Goal: Information Seeking & Learning: Learn about a topic

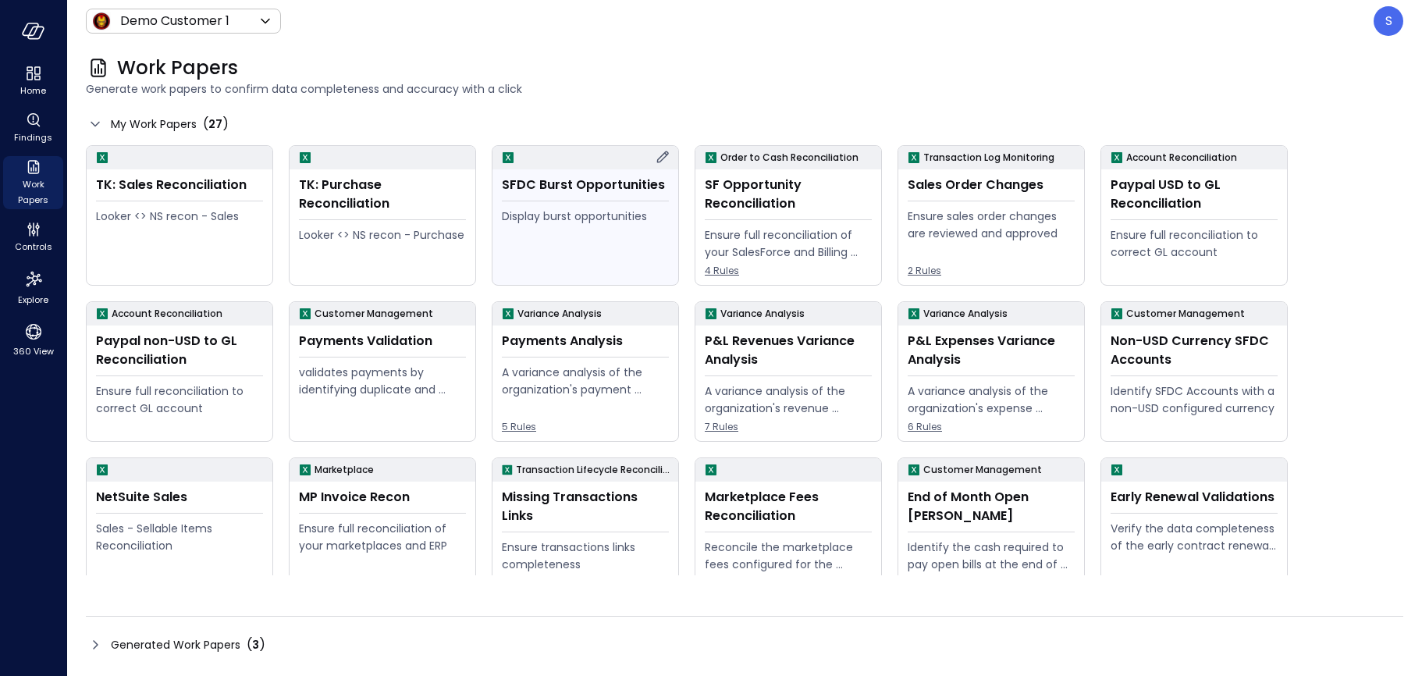
scroll to position [114, 0]
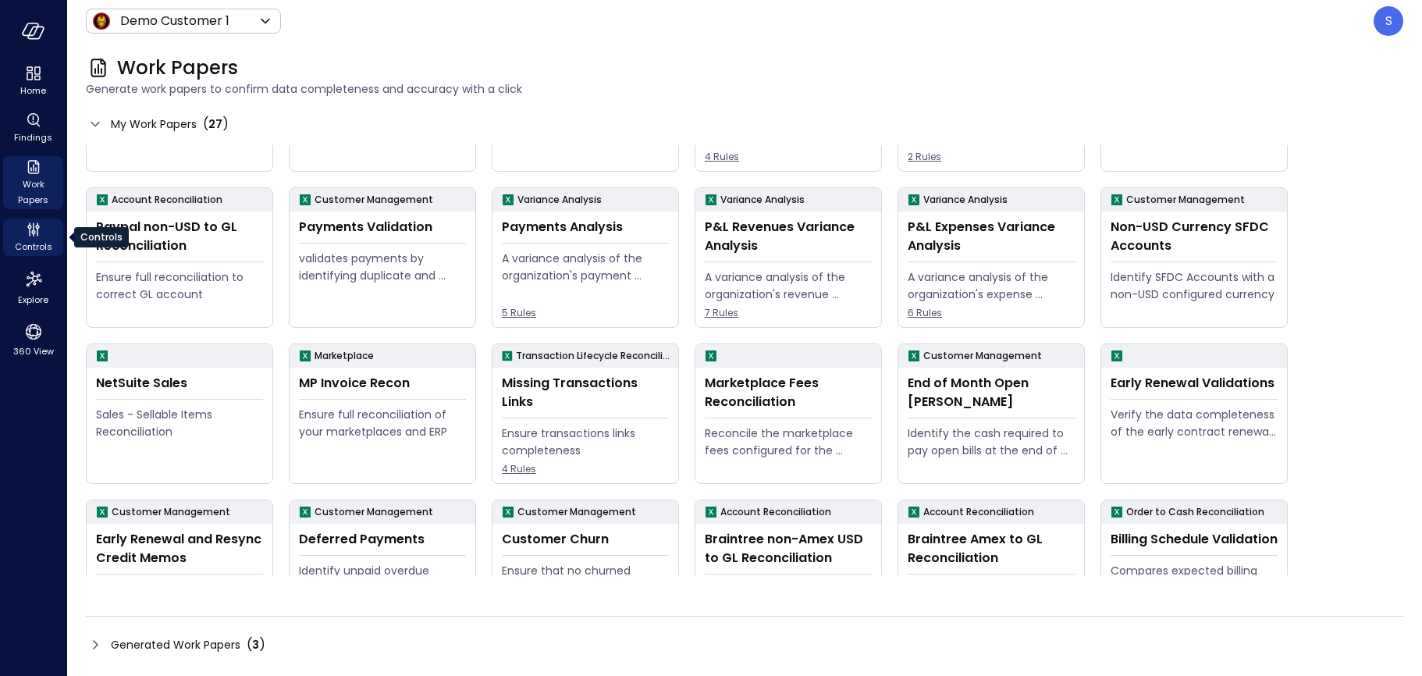
click at [34, 240] on span "Controls" at bounding box center [33, 247] width 37 height 16
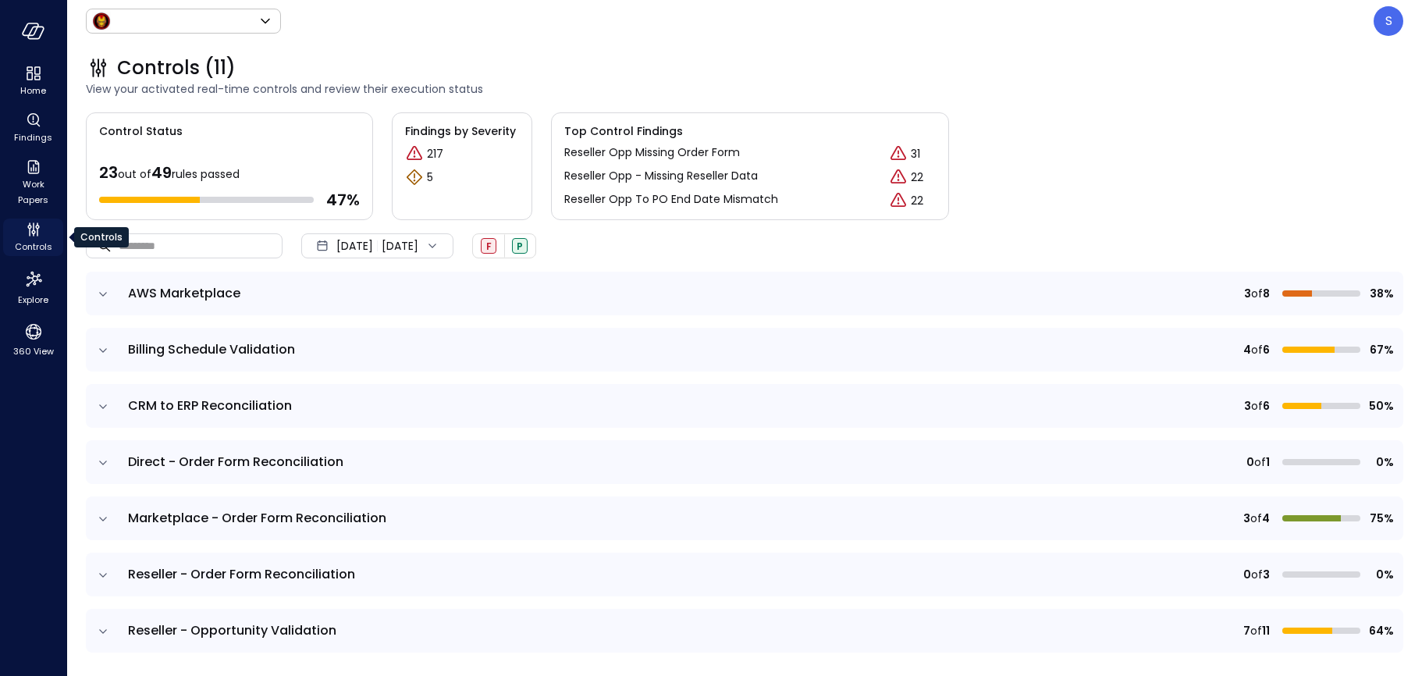
type input "*****"
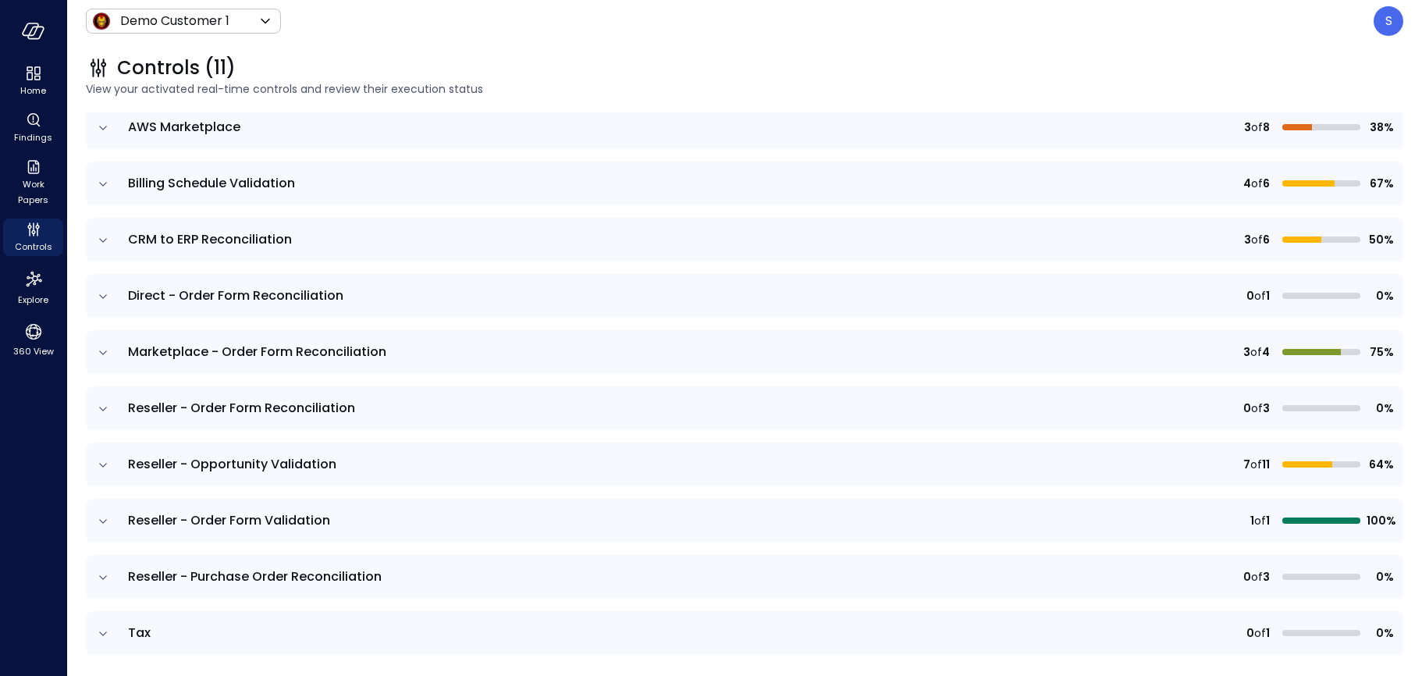
scroll to position [233, 0]
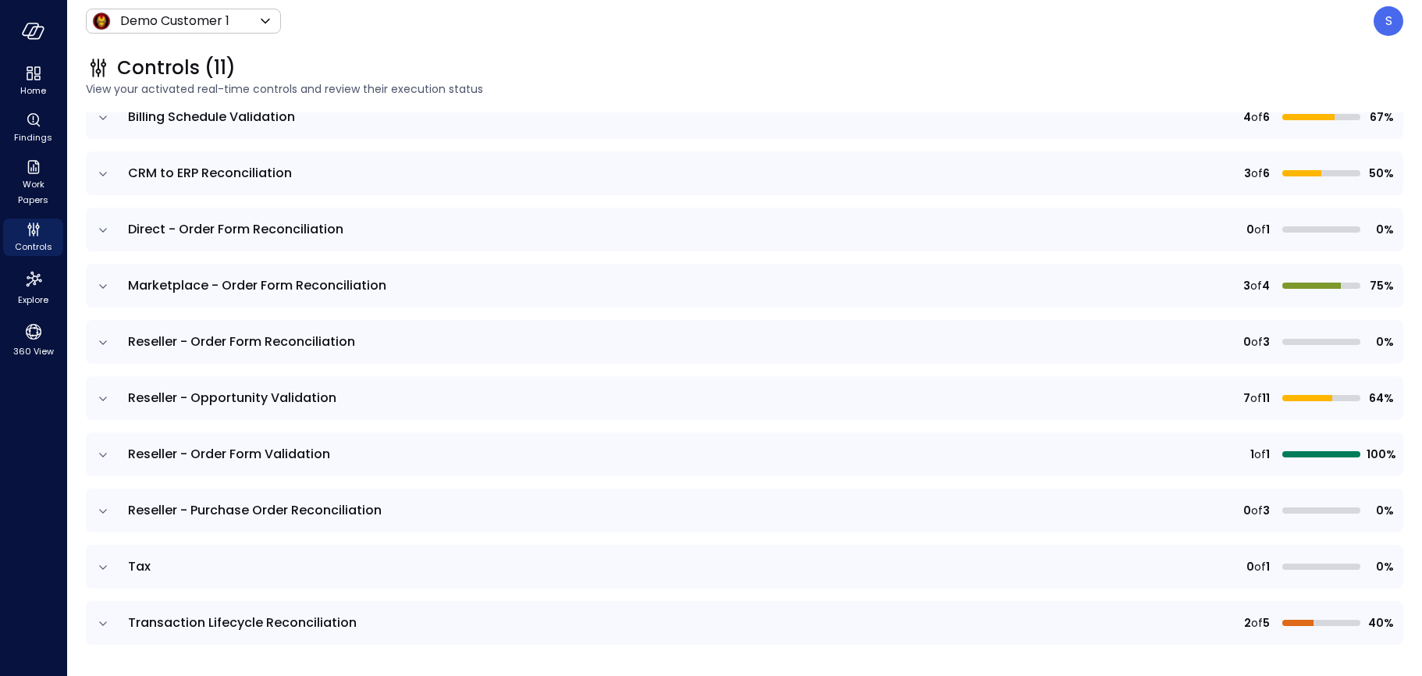
click at [100, 507] on icon "expand row" at bounding box center [103, 512] width 16 height 16
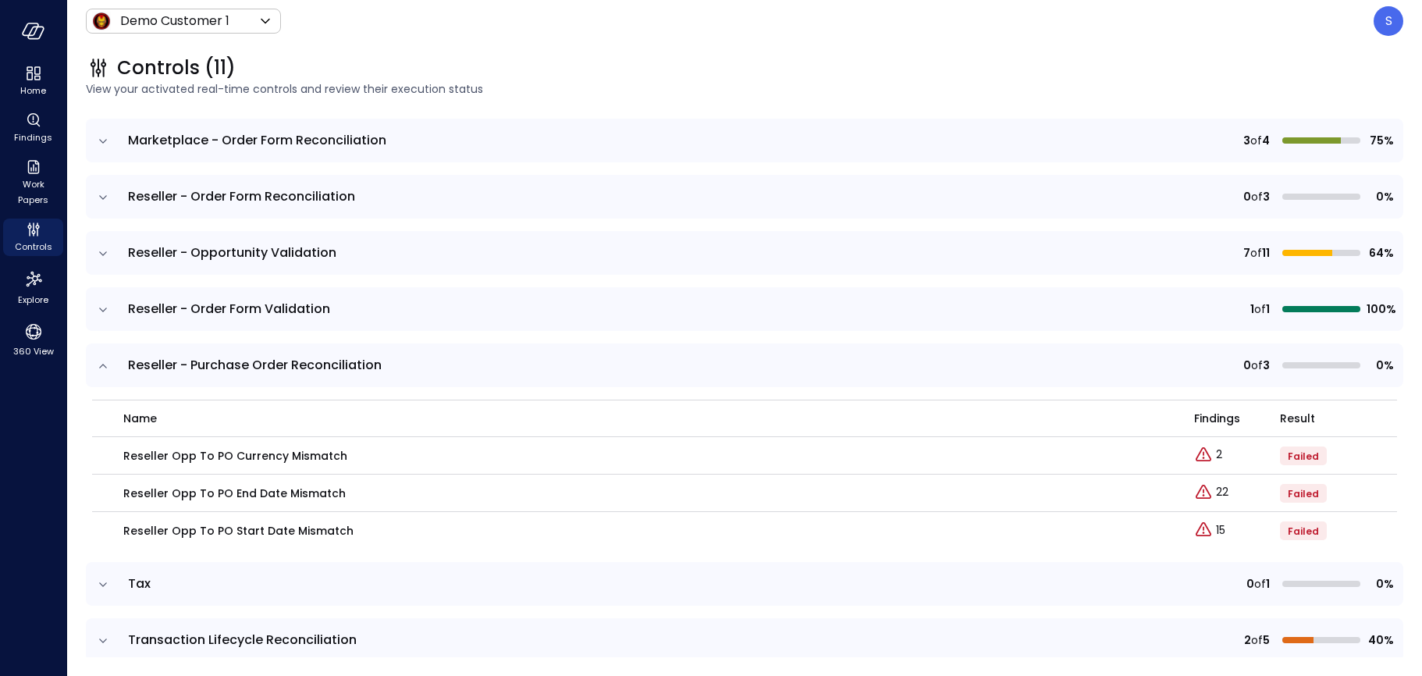
scroll to position [384, 0]
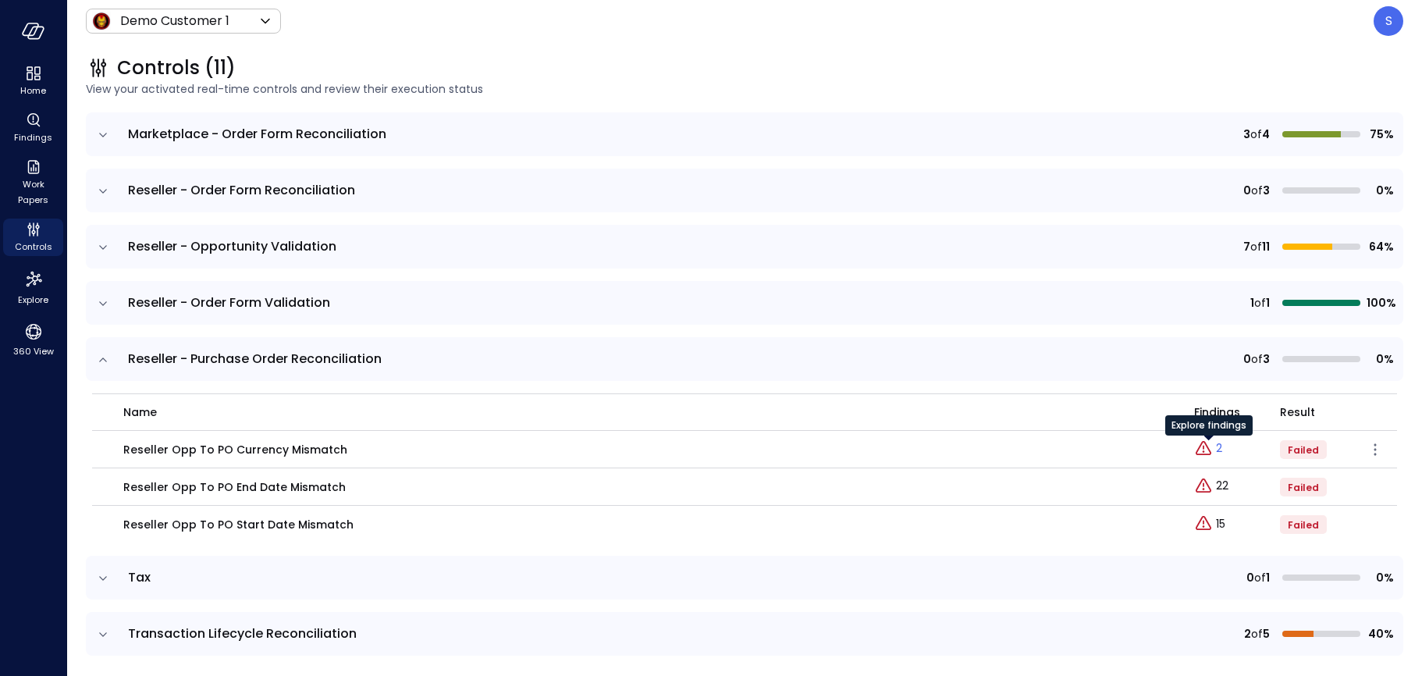
click at [1219, 445] on div "Explore findings" at bounding box center [1209, 430] width 87 height 31
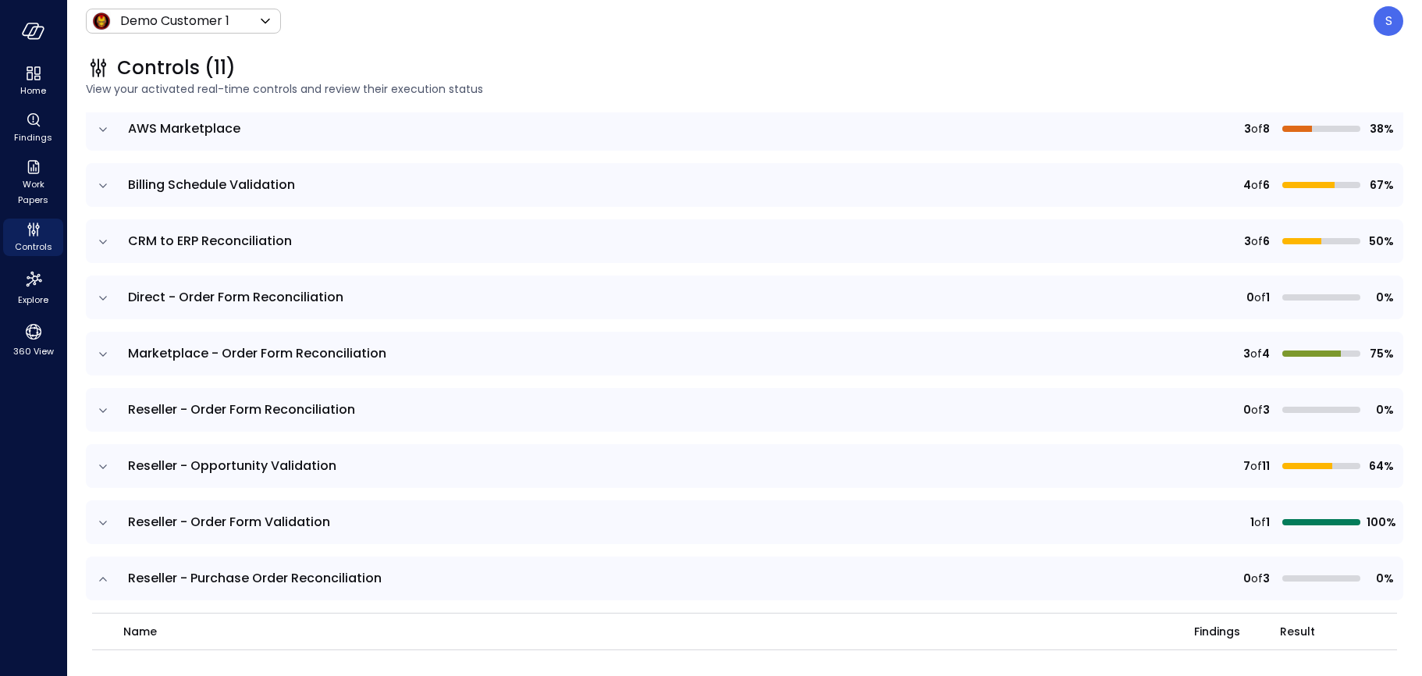
scroll to position [0, 0]
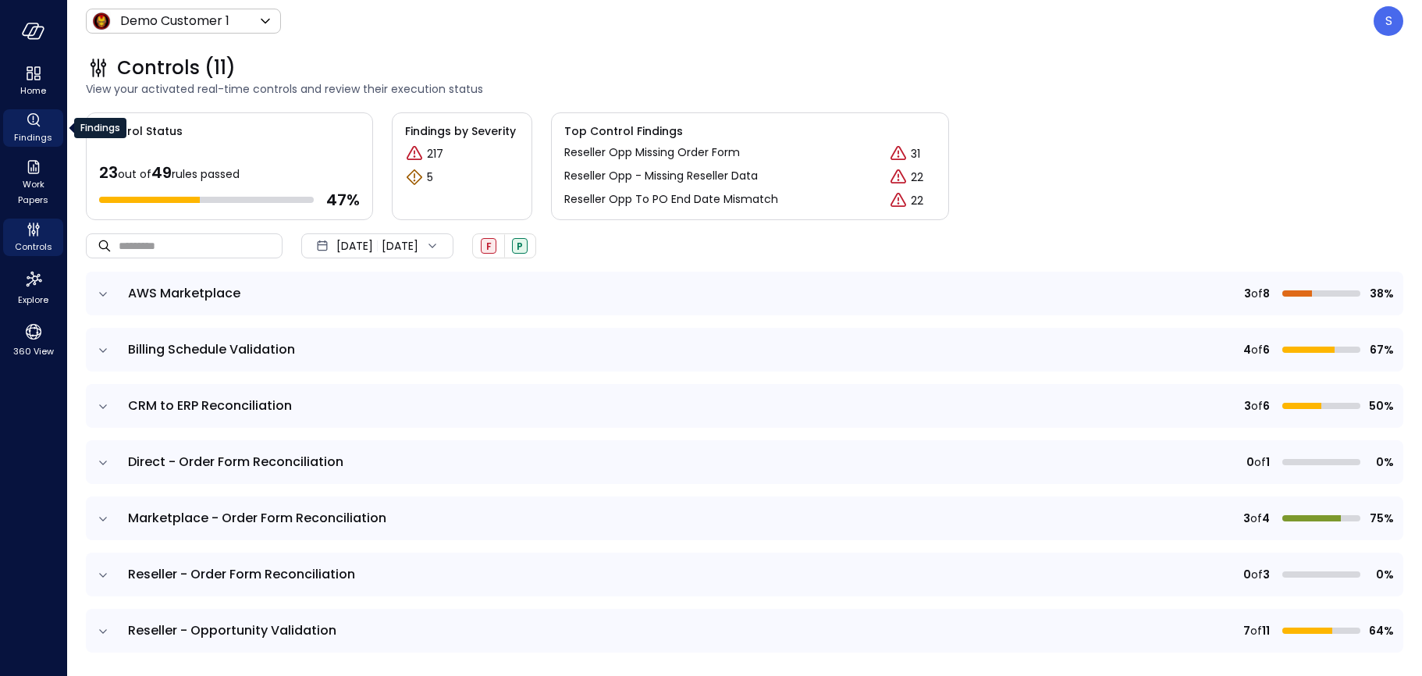
click at [26, 131] on span "Findings" at bounding box center [33, 138] width 38 height 16
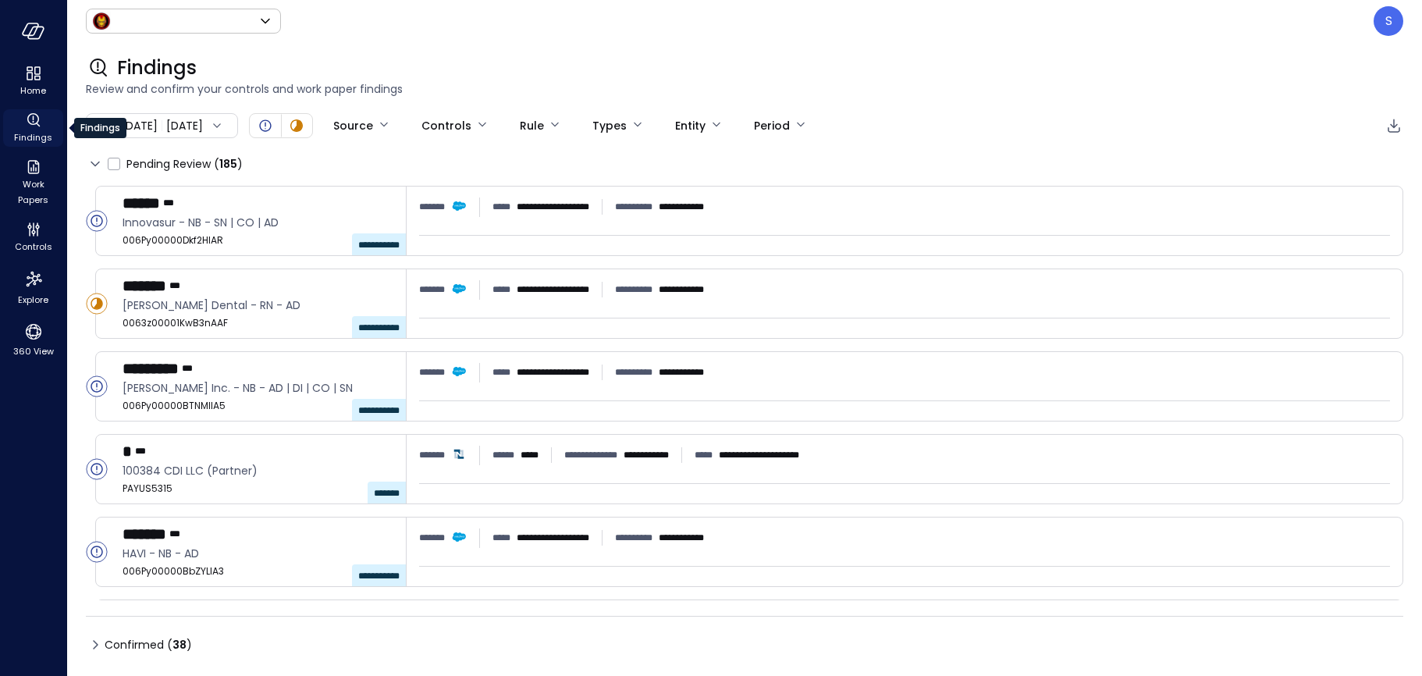
type input "*****"
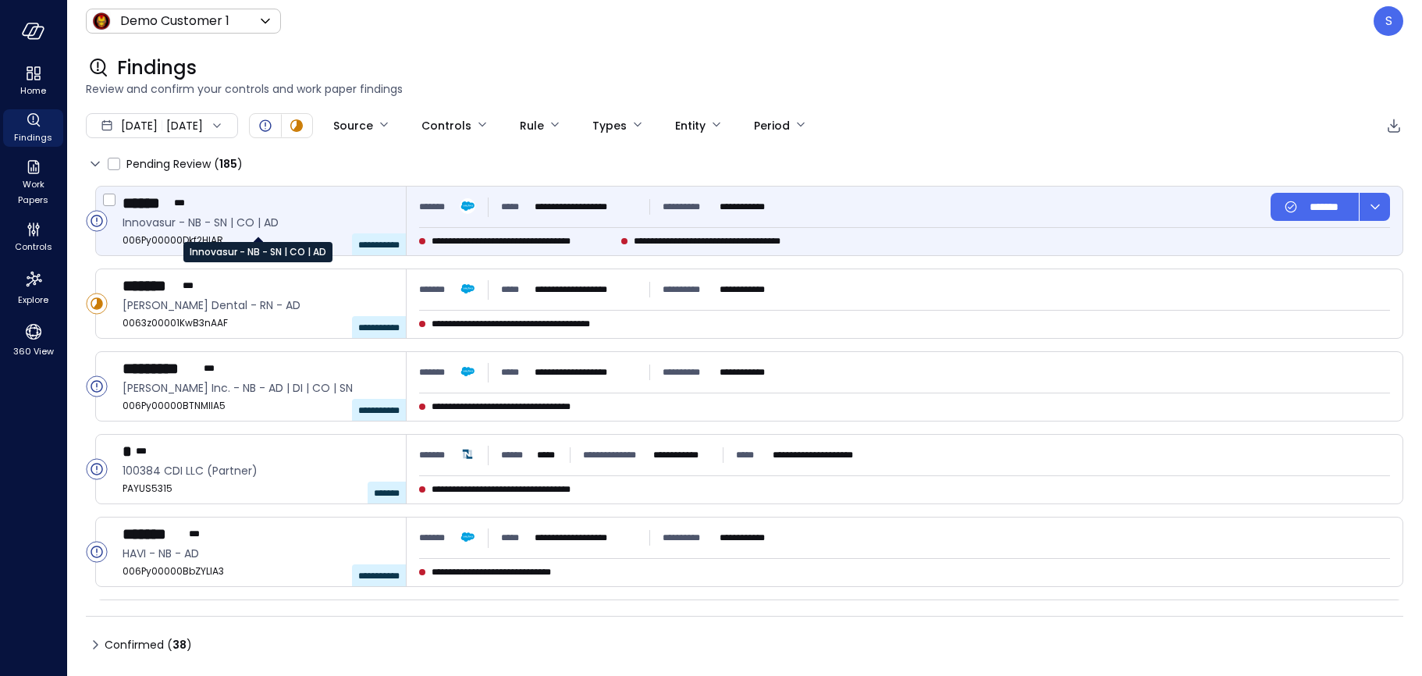
click at [180, 230] on span "Innovasur - NB - SN | CO | AD" at bounding box center [258, 222] width 271 height 17
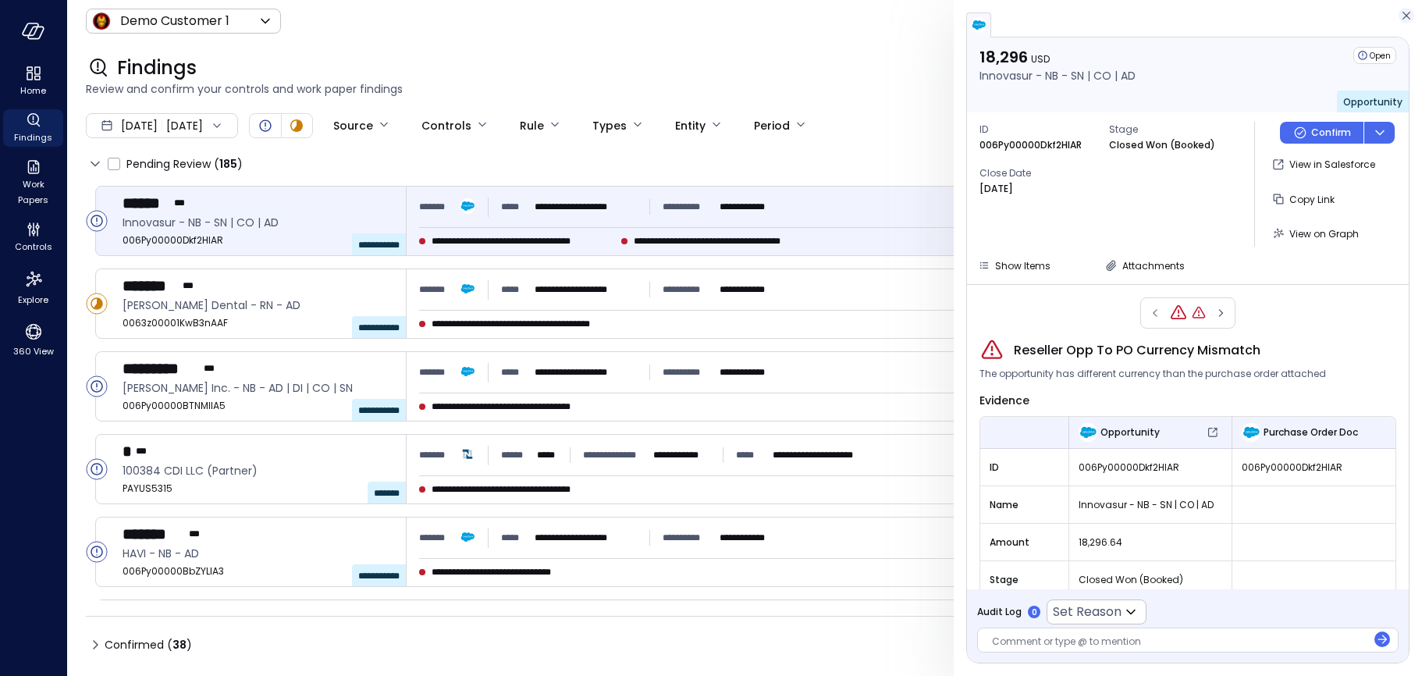
click at [1405, 9] on icon "button" at bounding box center [1407, 15] width 16 height 19
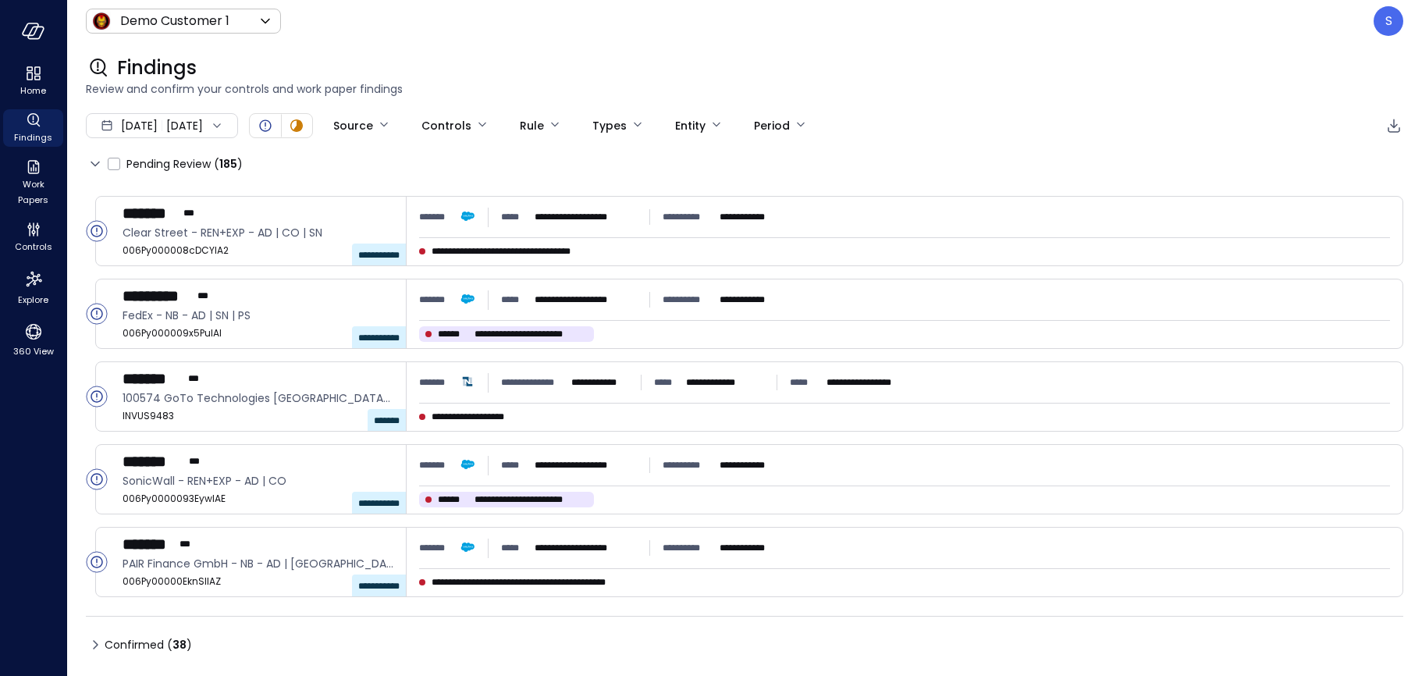
scroll to position [736, 0]
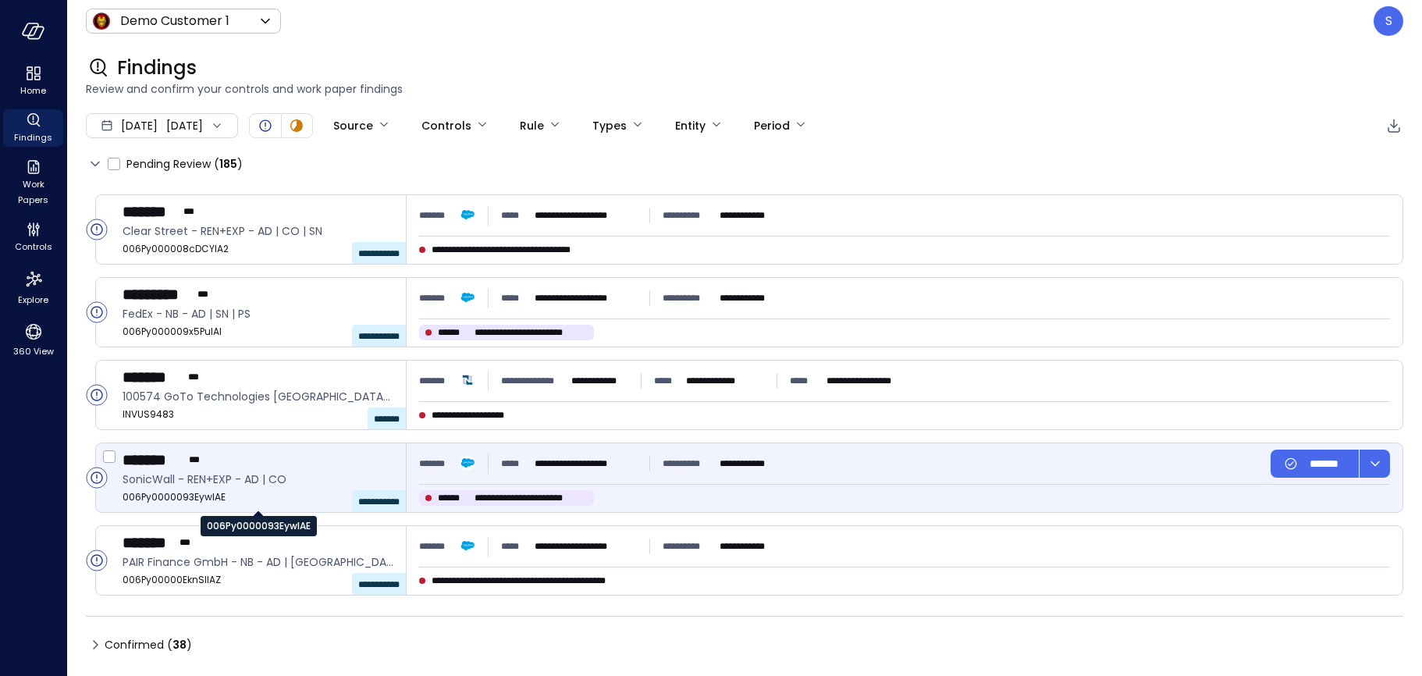
click at [197, 491] on span "006Py0000093EywIAE" at bounding box center [258, 497] width 271 height 16
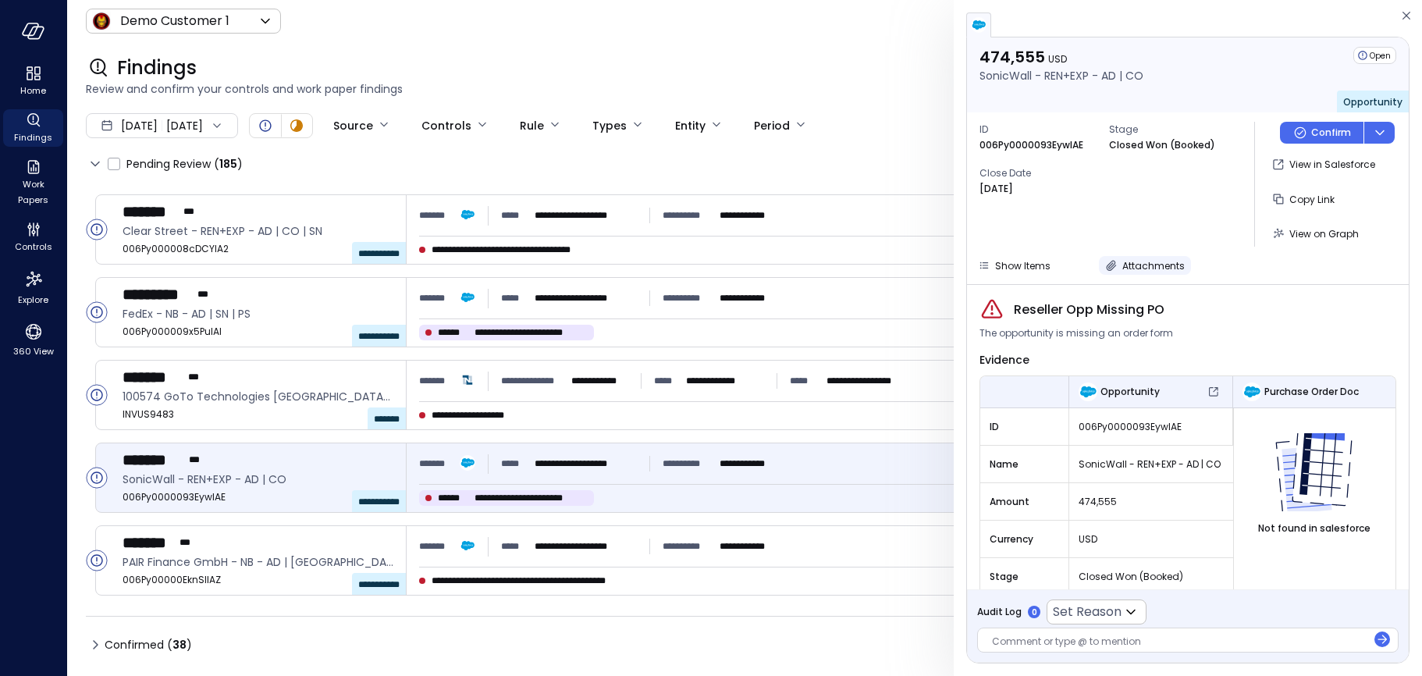
click at [1112, 263] on icon "button" at bounding box center [1112, 266] width 16 height 16
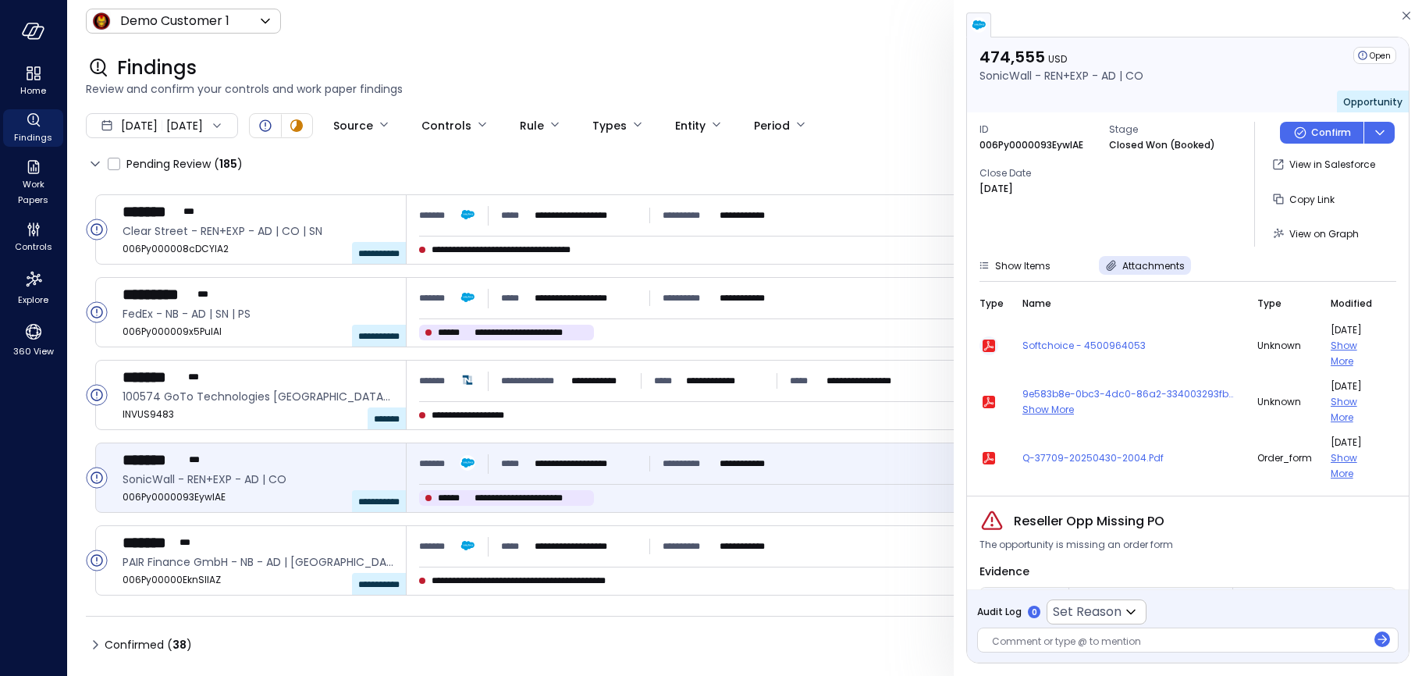
click at [984, 341] on icon "button" at bounding box center [989, 346] width 12 height 12
click at [1411, 12] on icon "button" at bounding box center [1407, 15] width 16 height 19
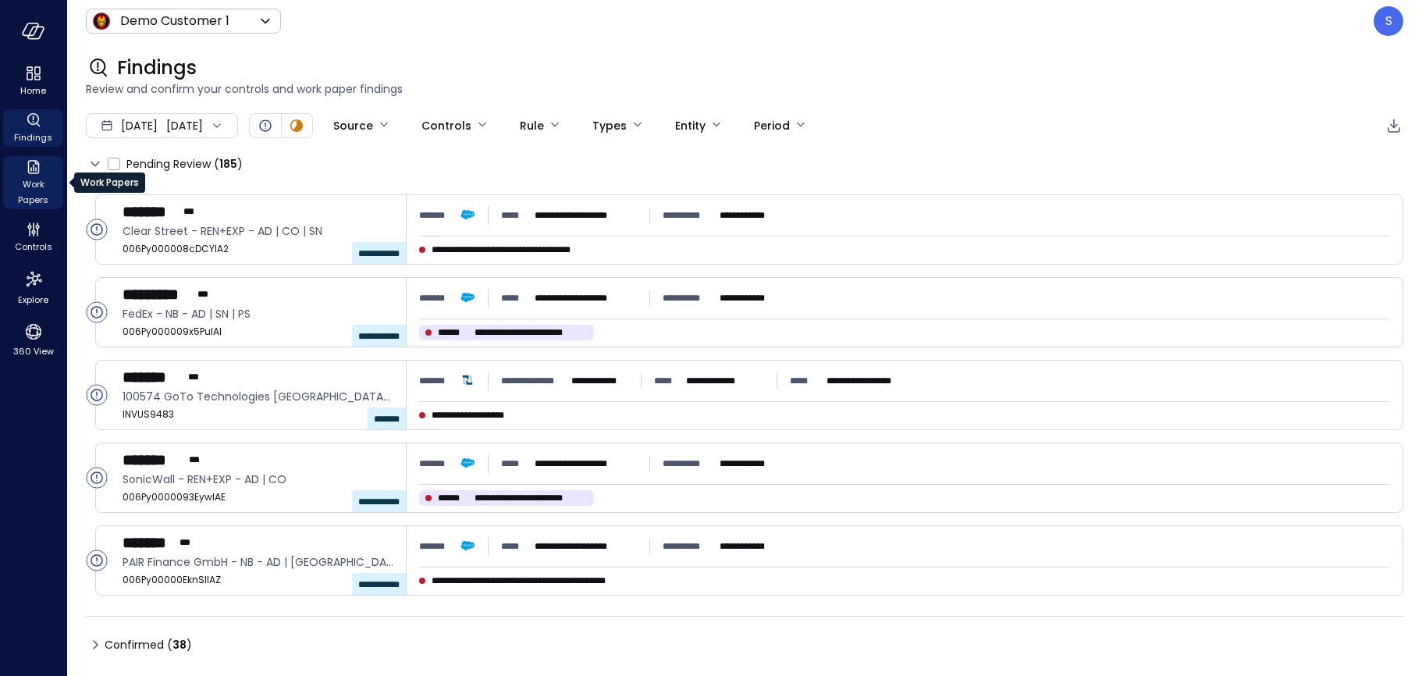
click at [33, 176] on span "Work Papers" at bounding box center [33, 191] width 48 height 31
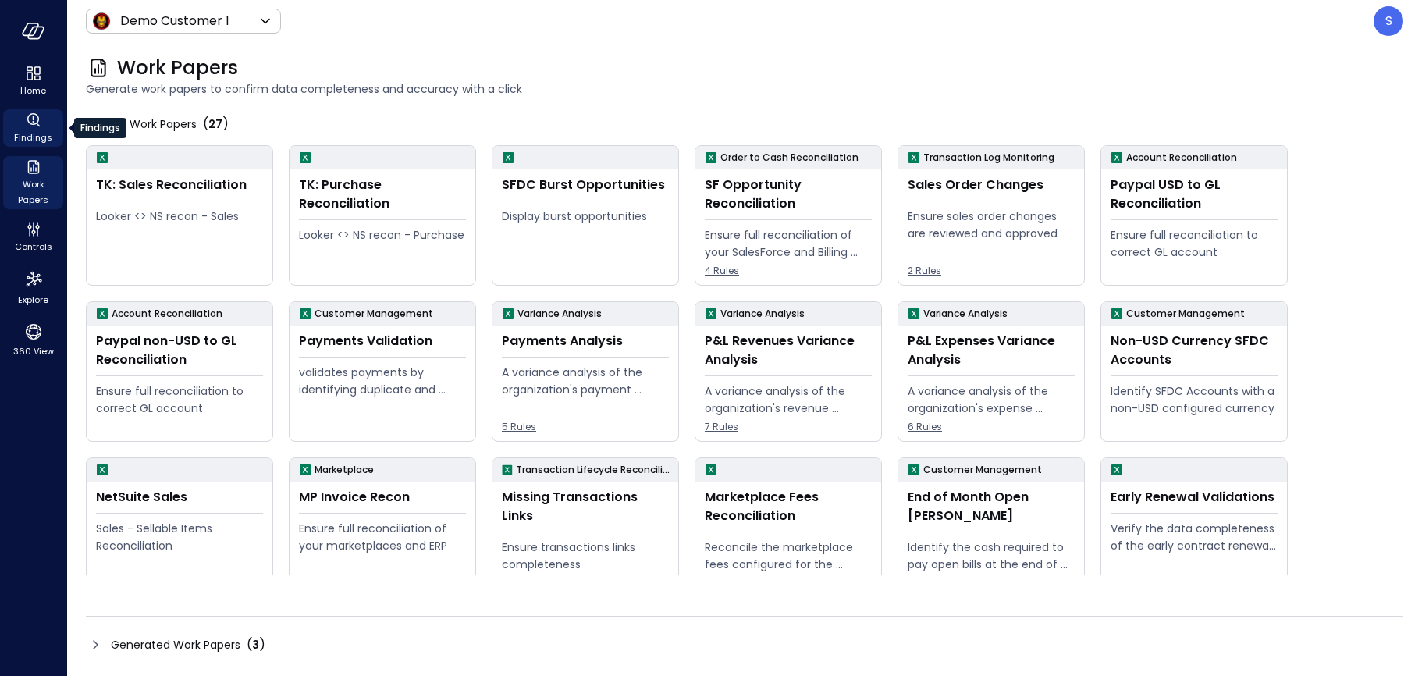
click at [34, 116] on icon "Findings" at bounding box center [33, 120] width 19 height 19
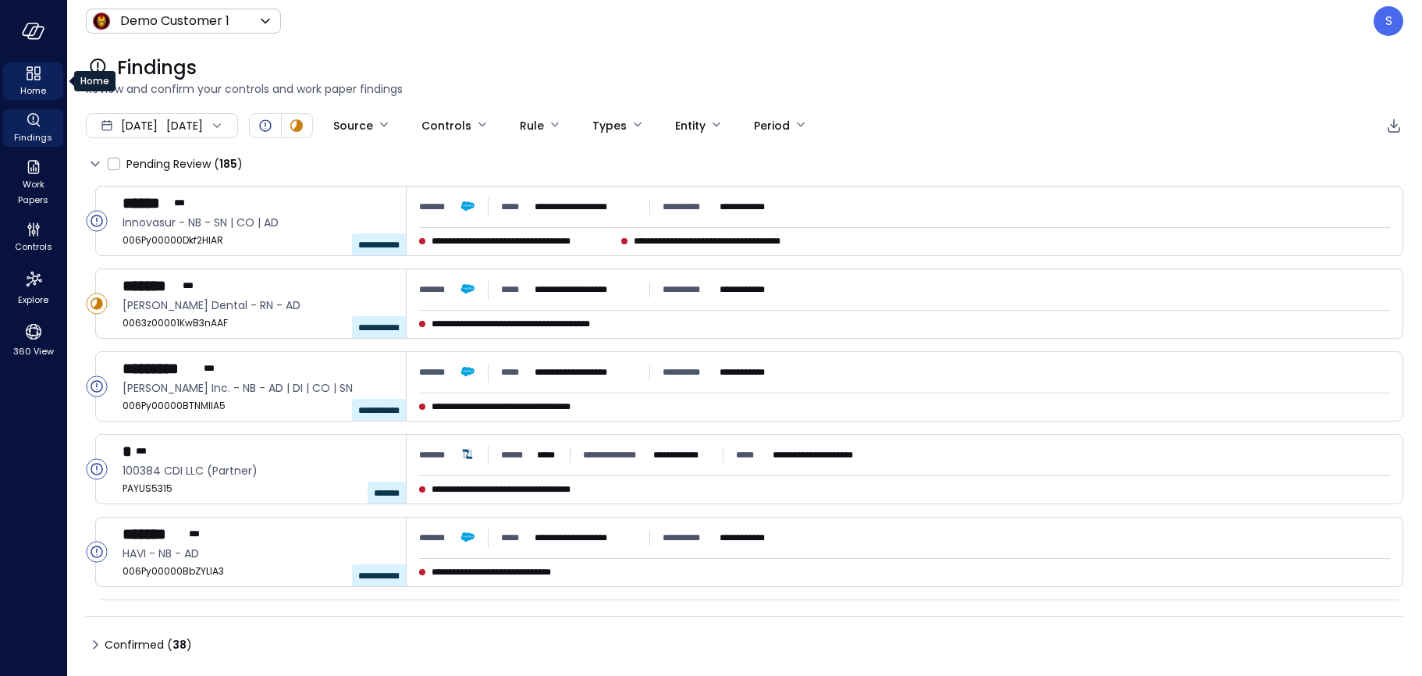
click at [34, 66] on icon "Home" at bounding box center [37, 70] width 6 height 8
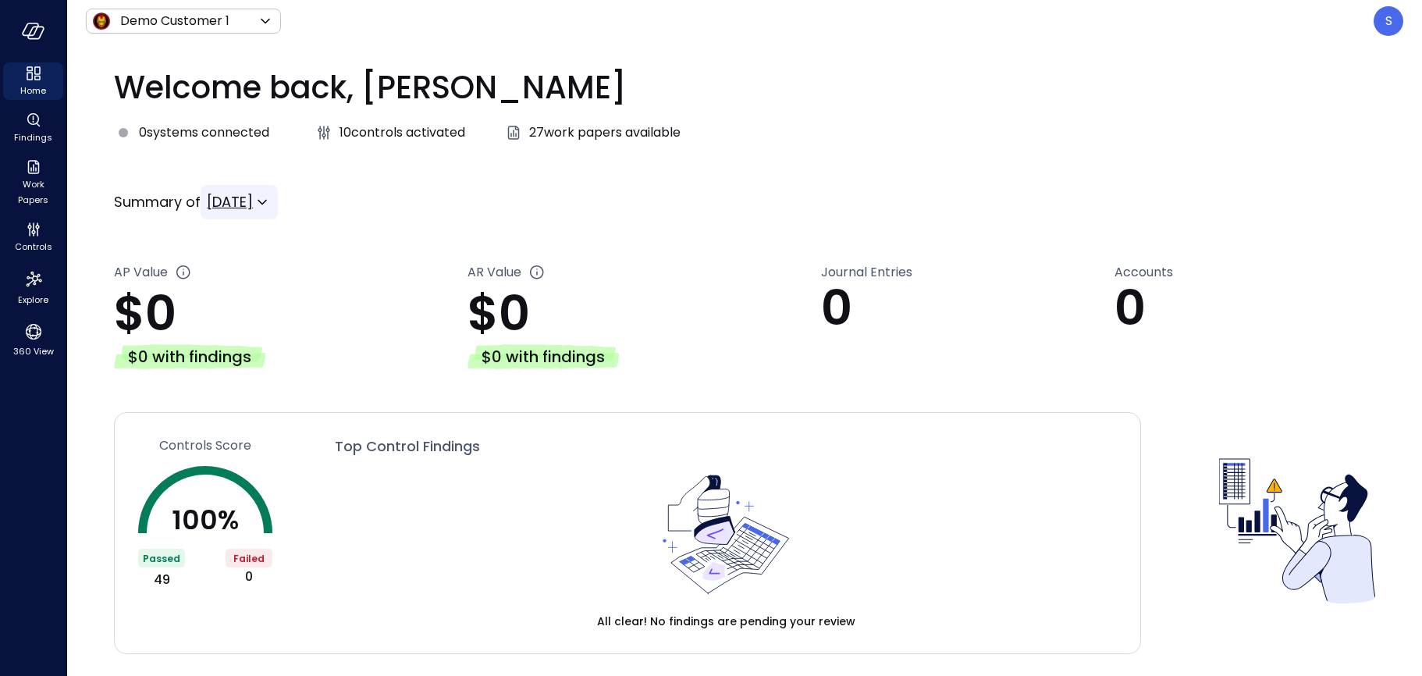
click at [272, 198] on icon at bounding box center [262, 202] width 19 height 19
click at [235, 318] on li "YTD" at bounding box center [254, 330] width 90 height 28
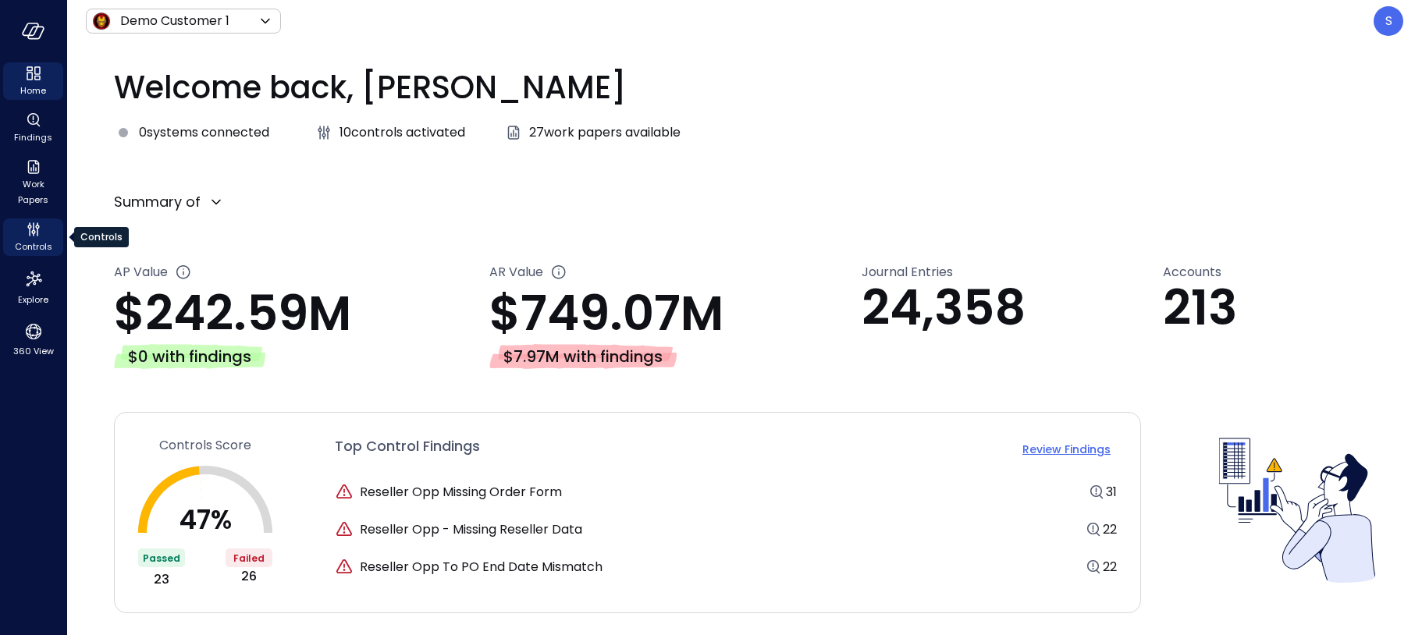
click at [36, 248] on span "Controls" at bounding box center [33, 247] width 37 height 16
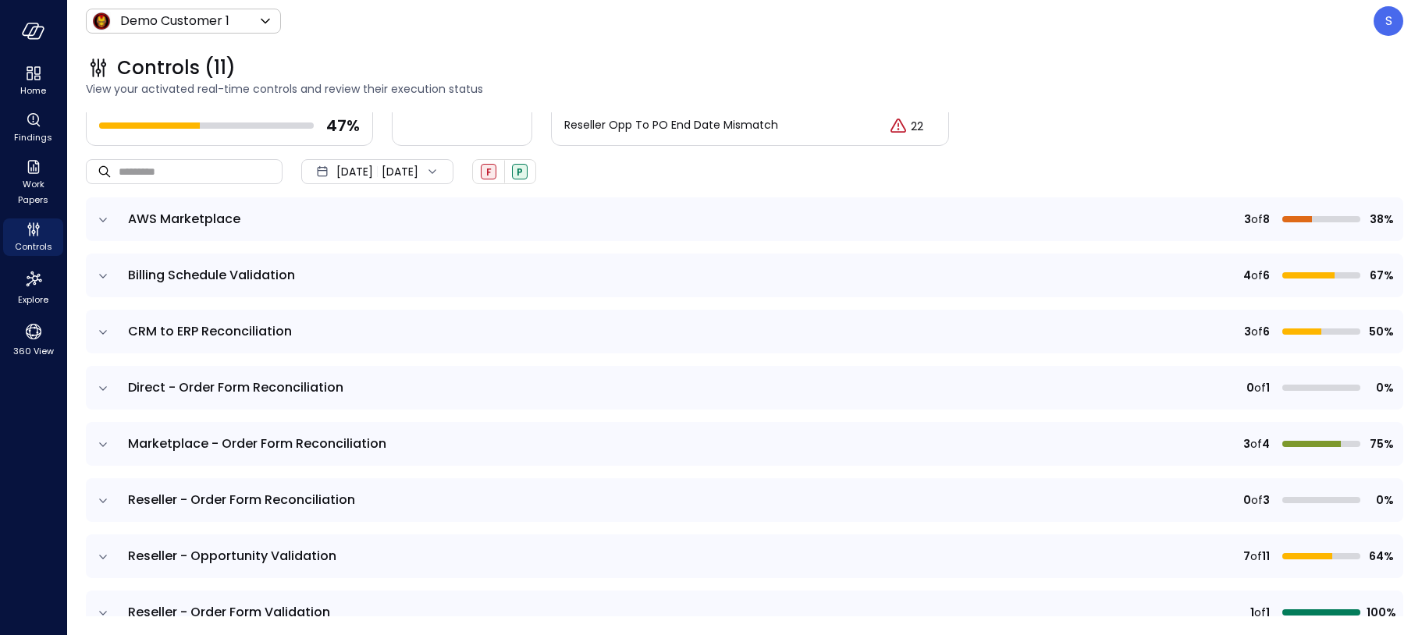
scroll to position [73, 0]
click at [101, 217] on icon "expand row" at bounding box center [103, 222] width 16 height 16
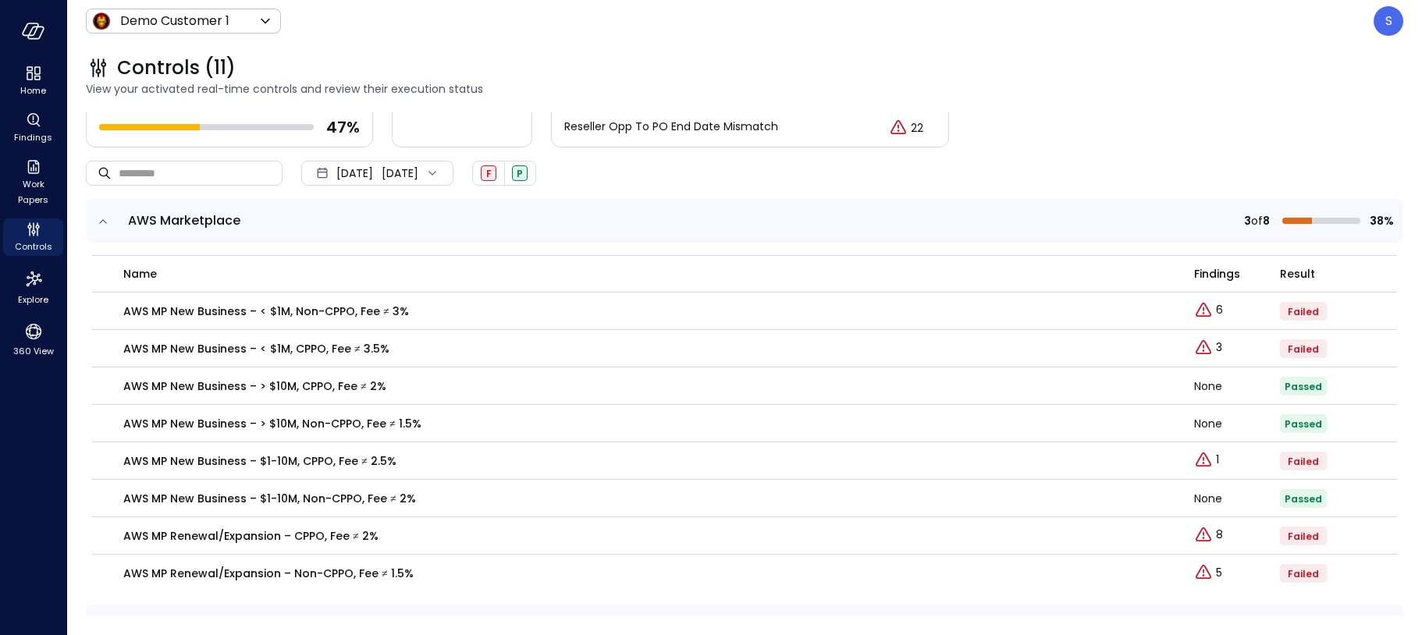
click at [101, 217] on icon "expand row" at bounding box center [103, 222] width 16 height 16
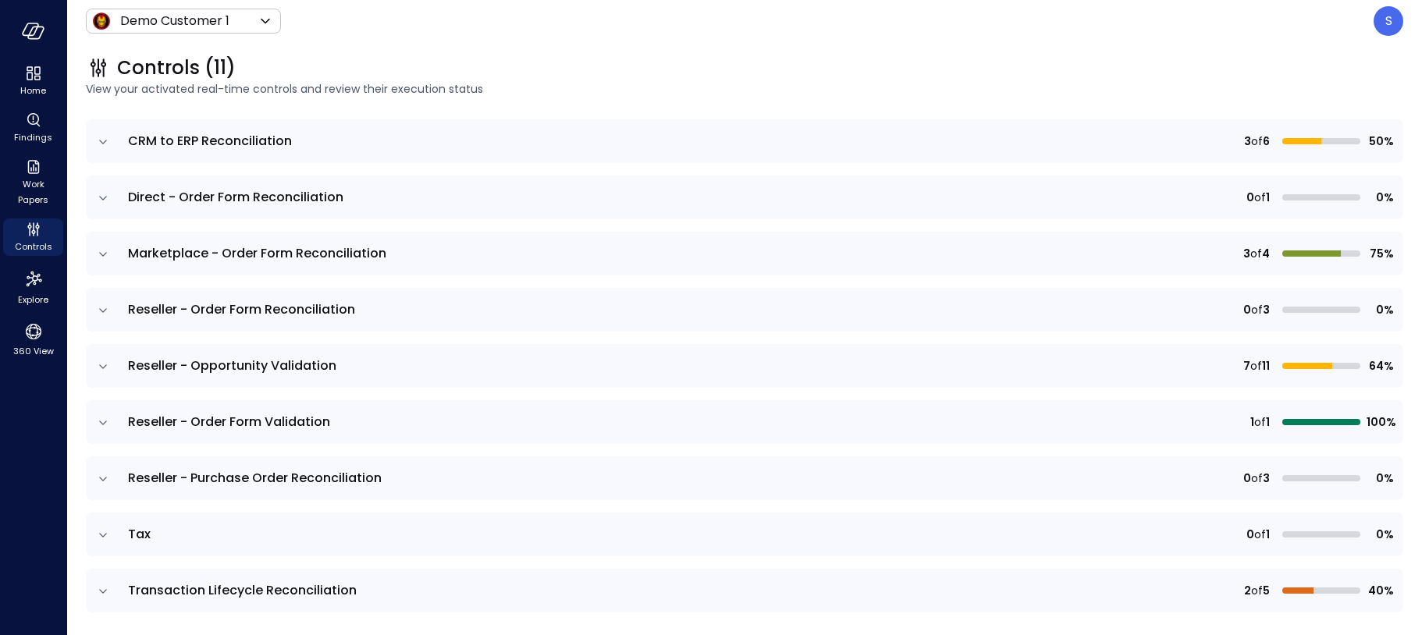
scroll to position [273, 0]
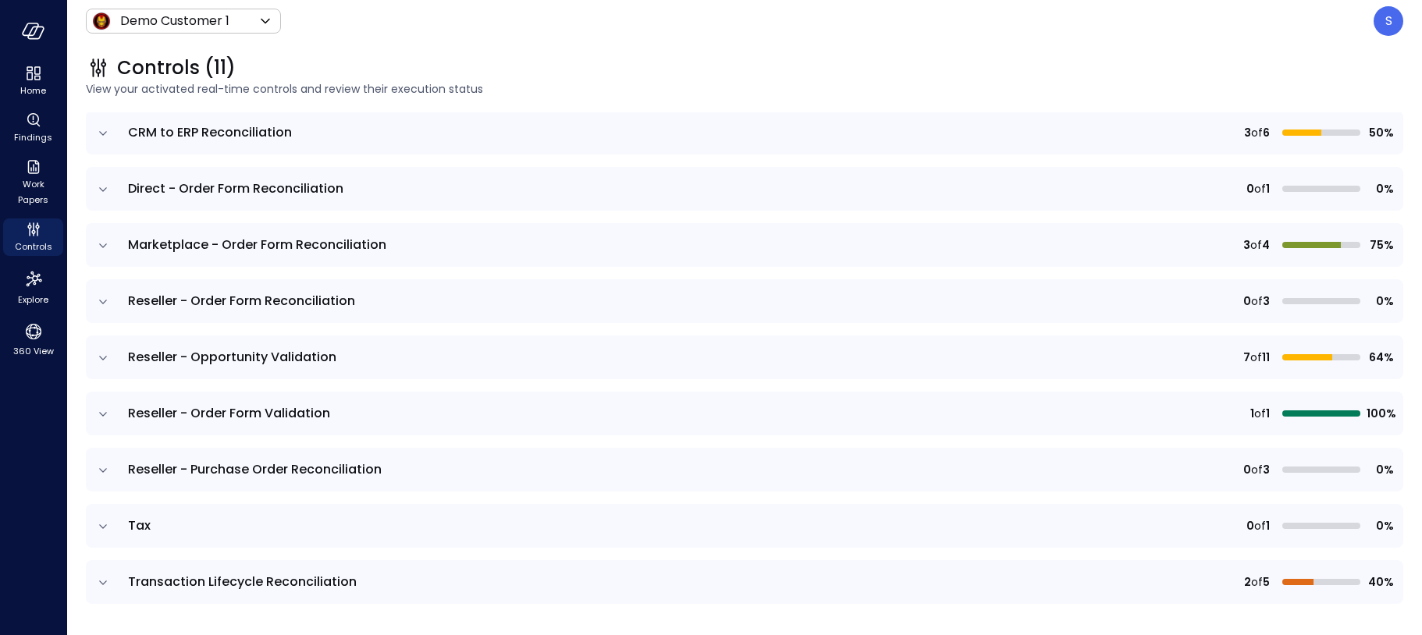
click at [101, 521] on icon "expand row" at bounding box center [103, 527] width 16 height 16
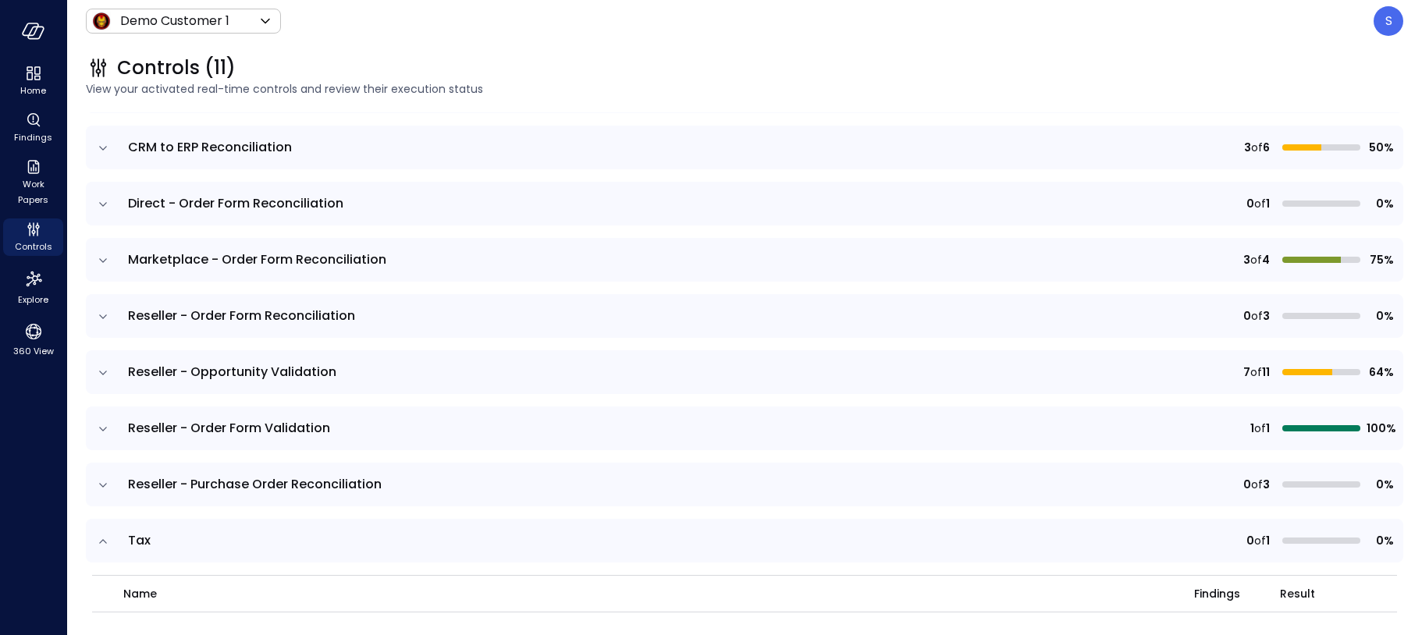
scroll to position [266, 0]
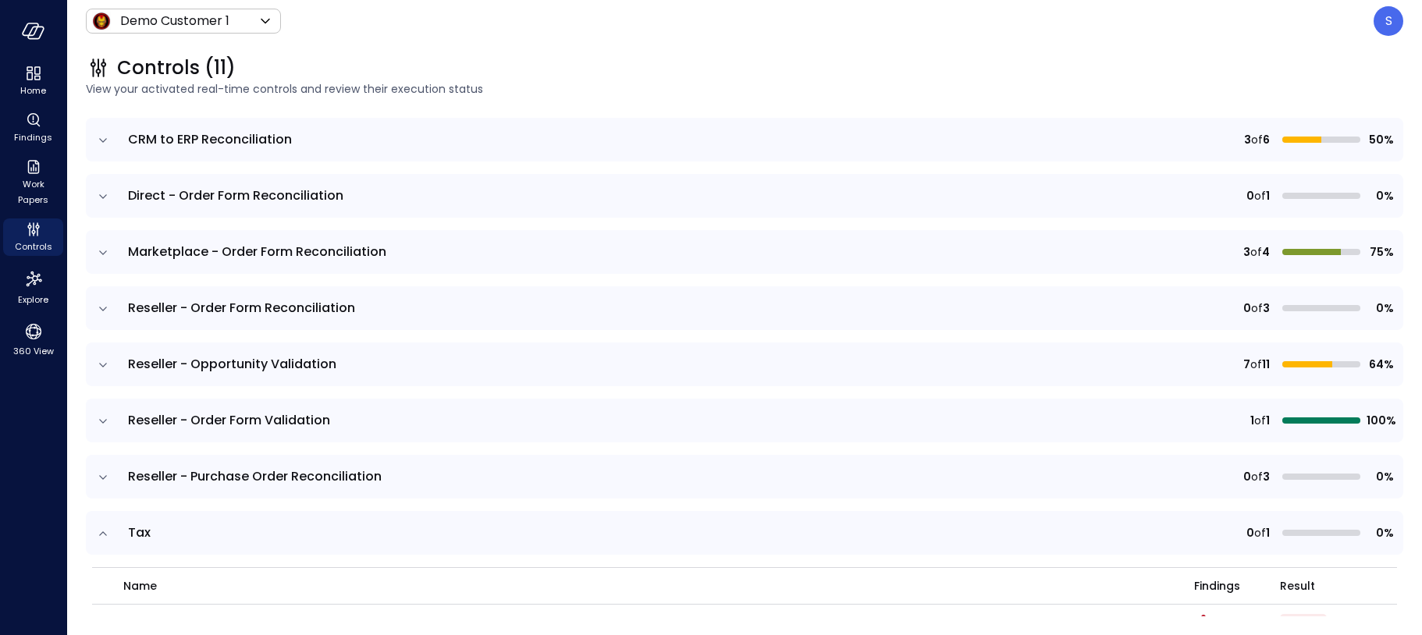
click at [102, 473] on icon "expand row" at bounding box center [103, 478] width 16 height 16
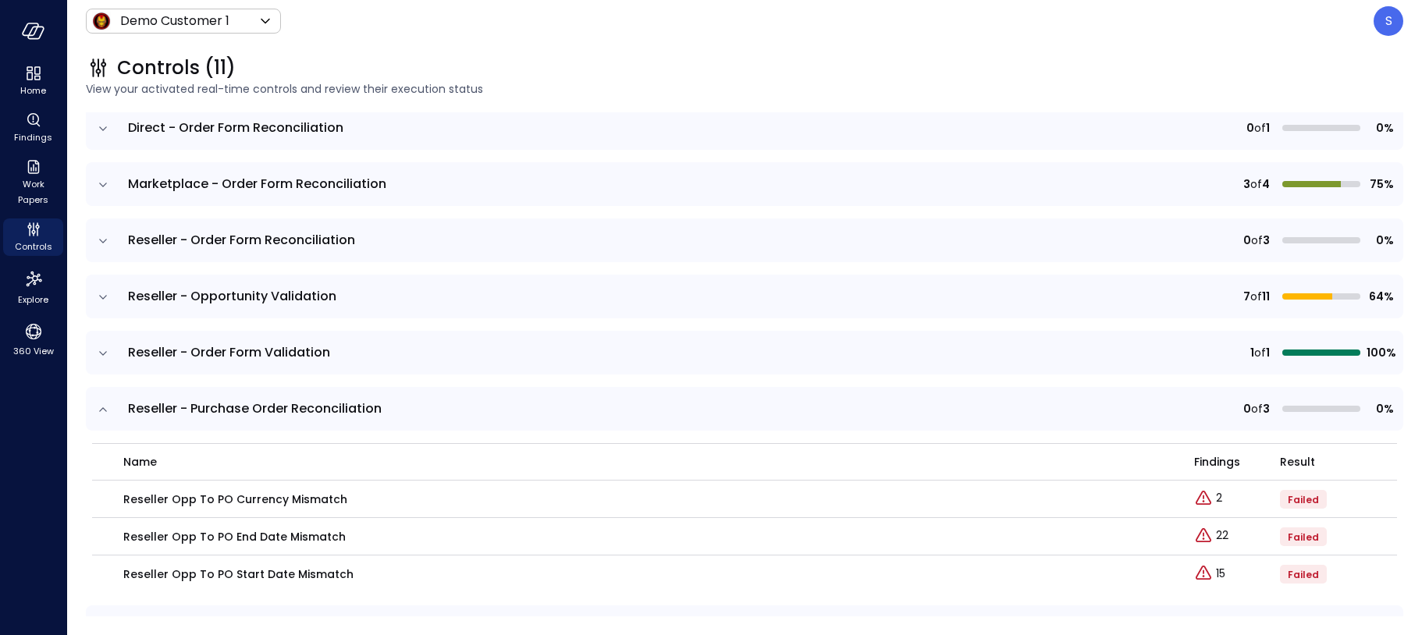
scroll to position [343, 0]
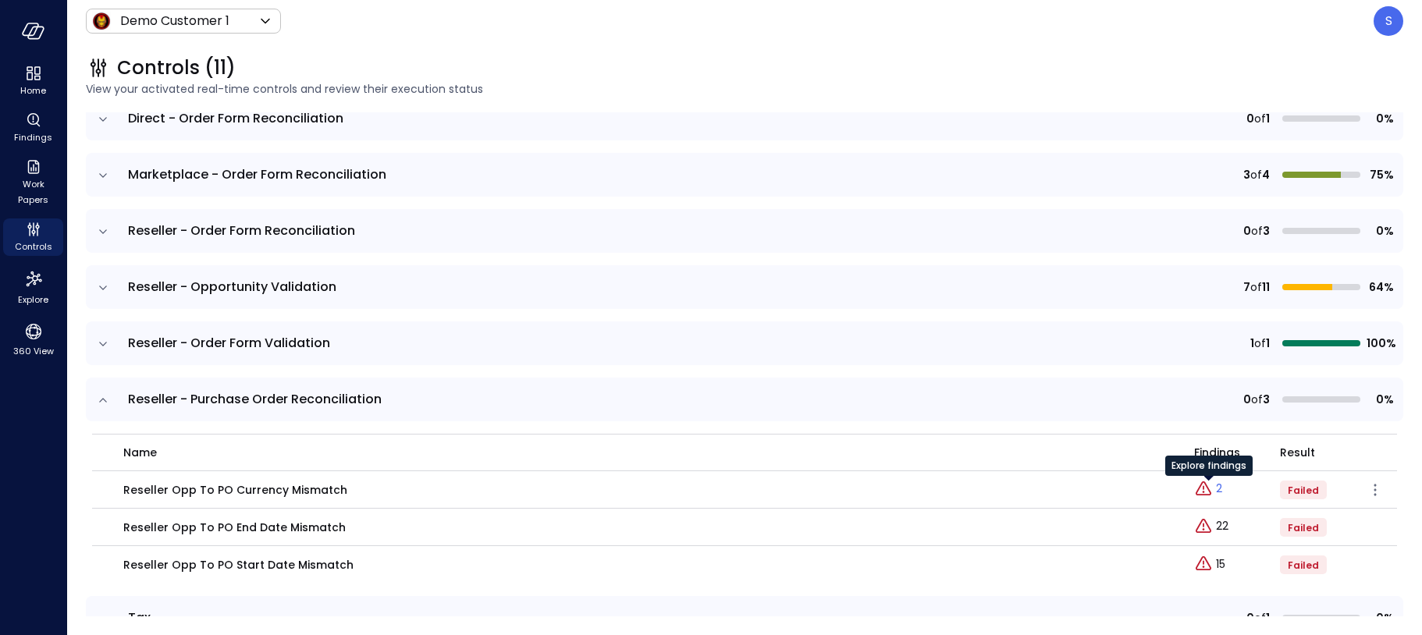
click at [1221, 487] on p "2" at bounding box center [1219, 489] width 6 height 16
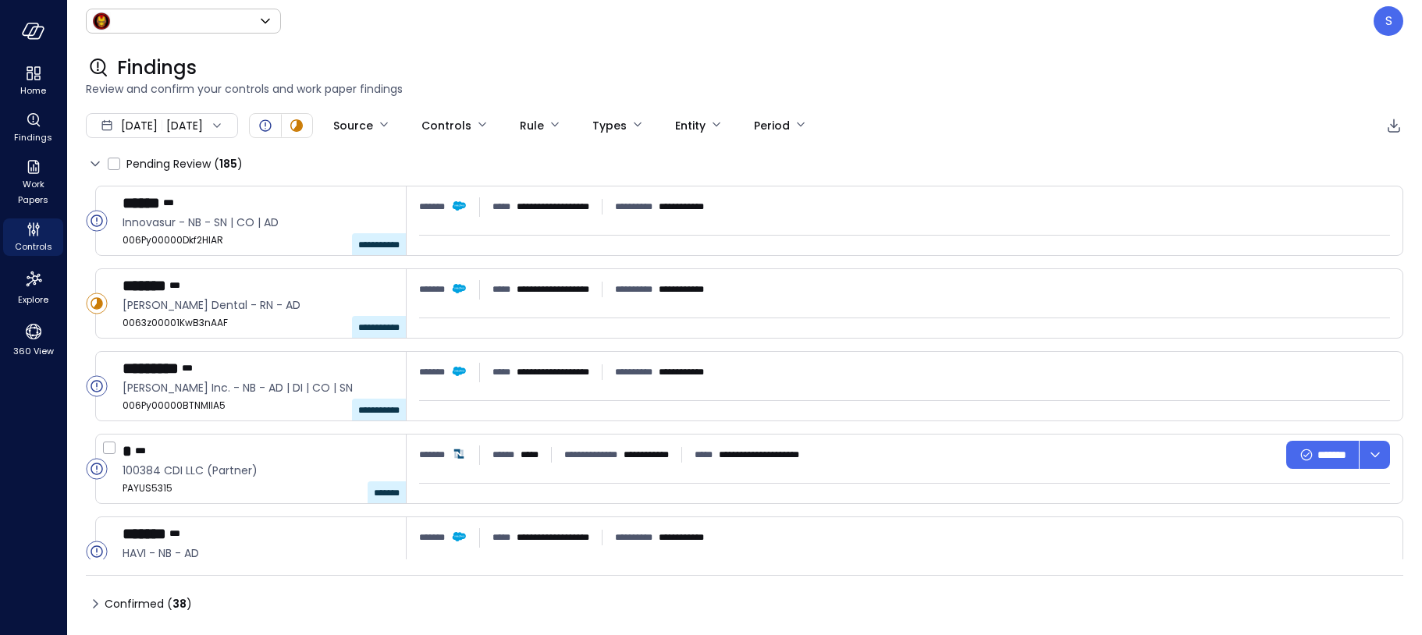
type input "*****"
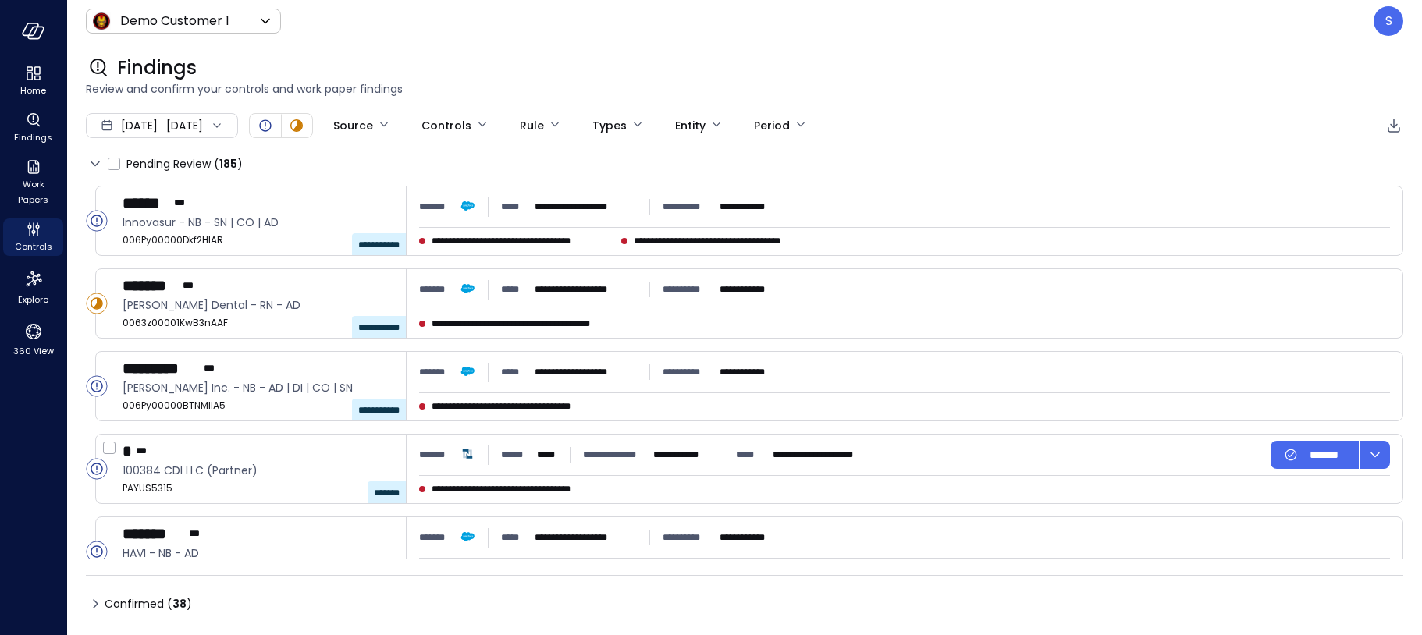
type input "****"
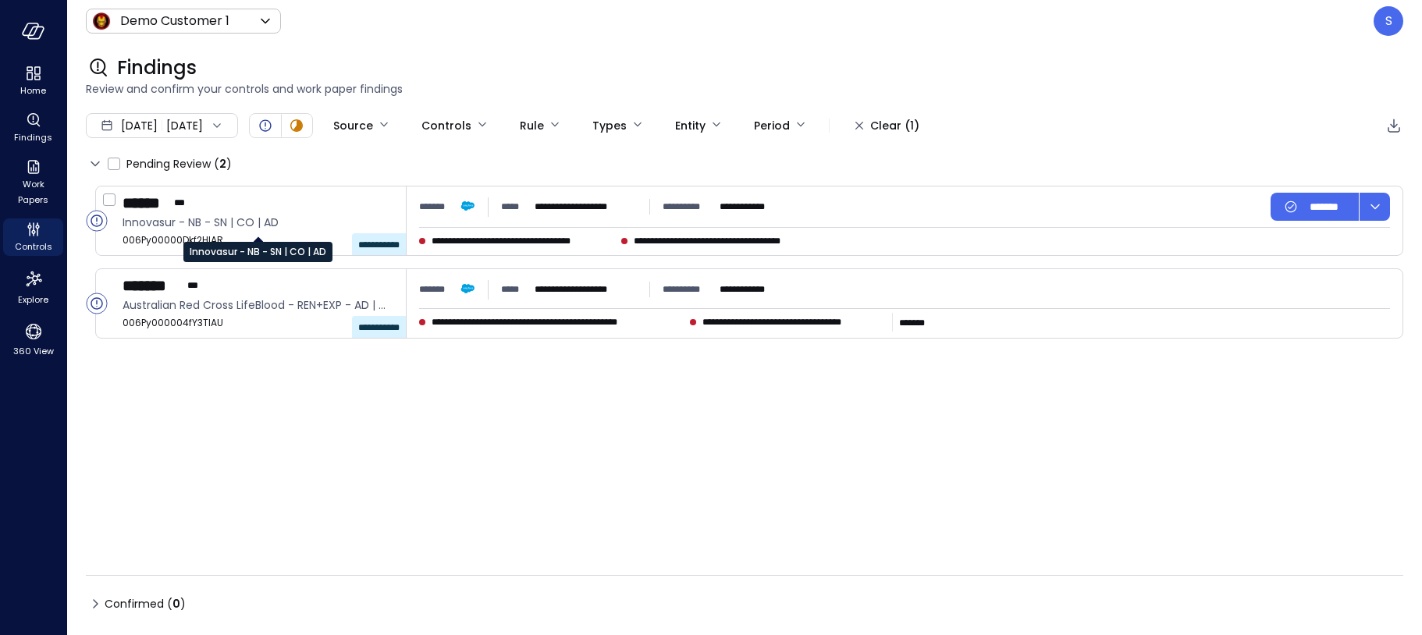
click at [247, 232] on div "Innovasur - NB - SN | CO | AD" at bounding box center [257, 246] width 149 height 31
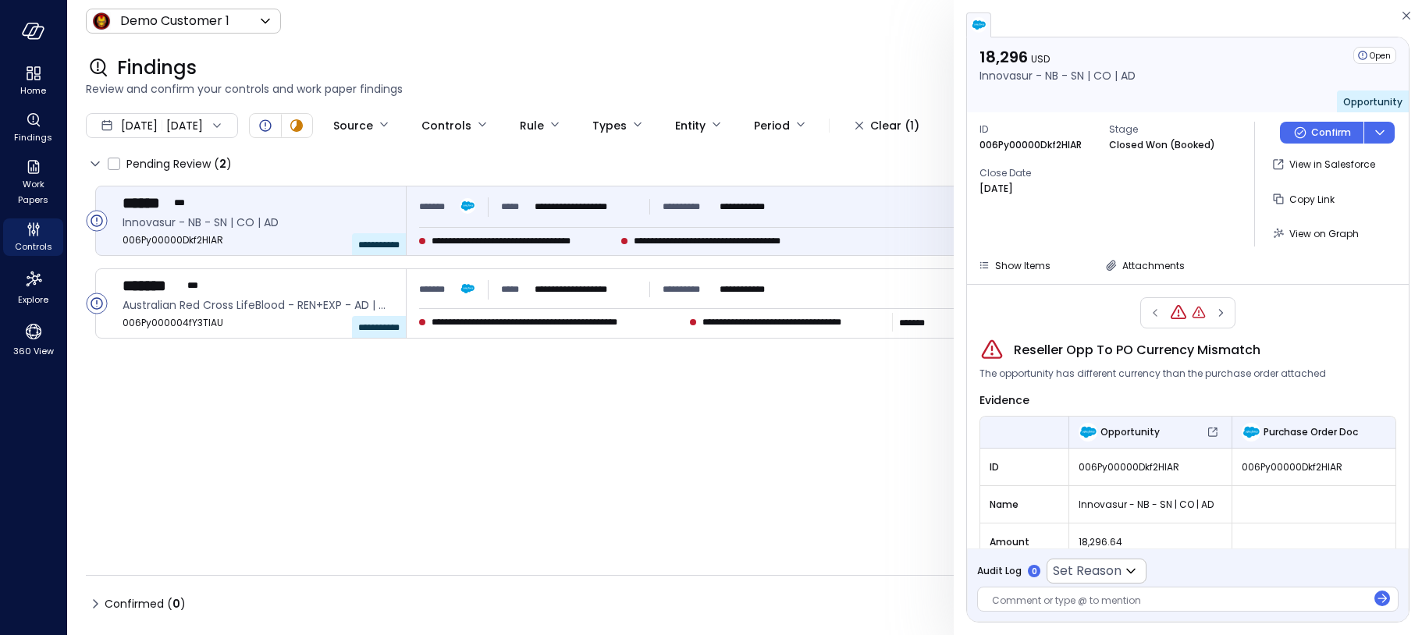
click at [1026, 595] on div at bounding box center [1179, 602] width 375 height 16
click at [1324, 234] on span "View on Graph" at bounding box center [1324, 233] width 69 height 13
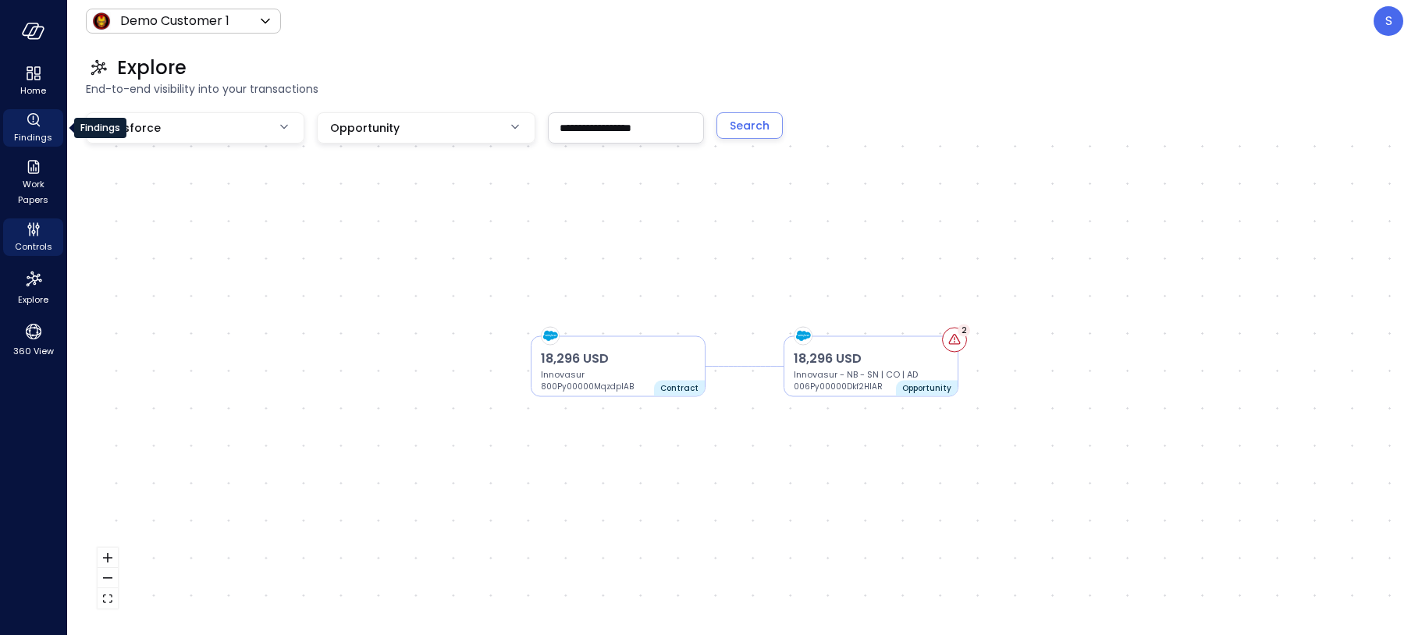
click at [37, 130] on span "Findings" at bounding box center [33, 138] width 38 height 16
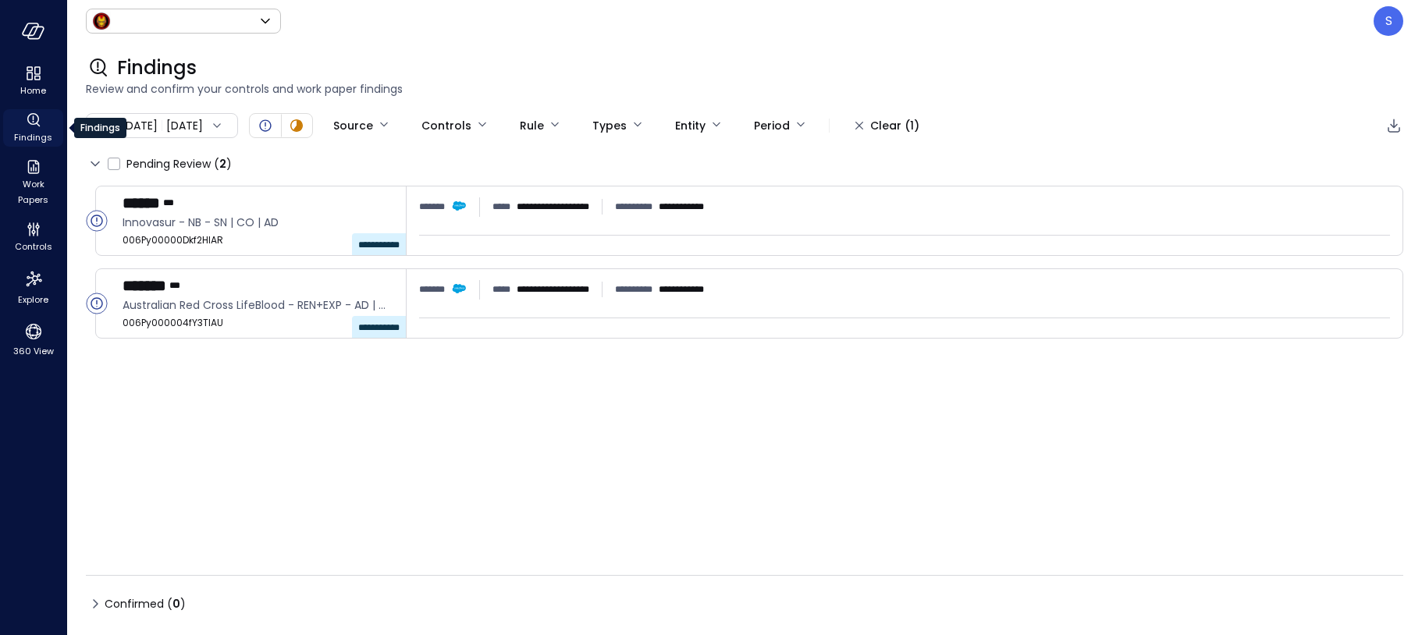
type input "*****"
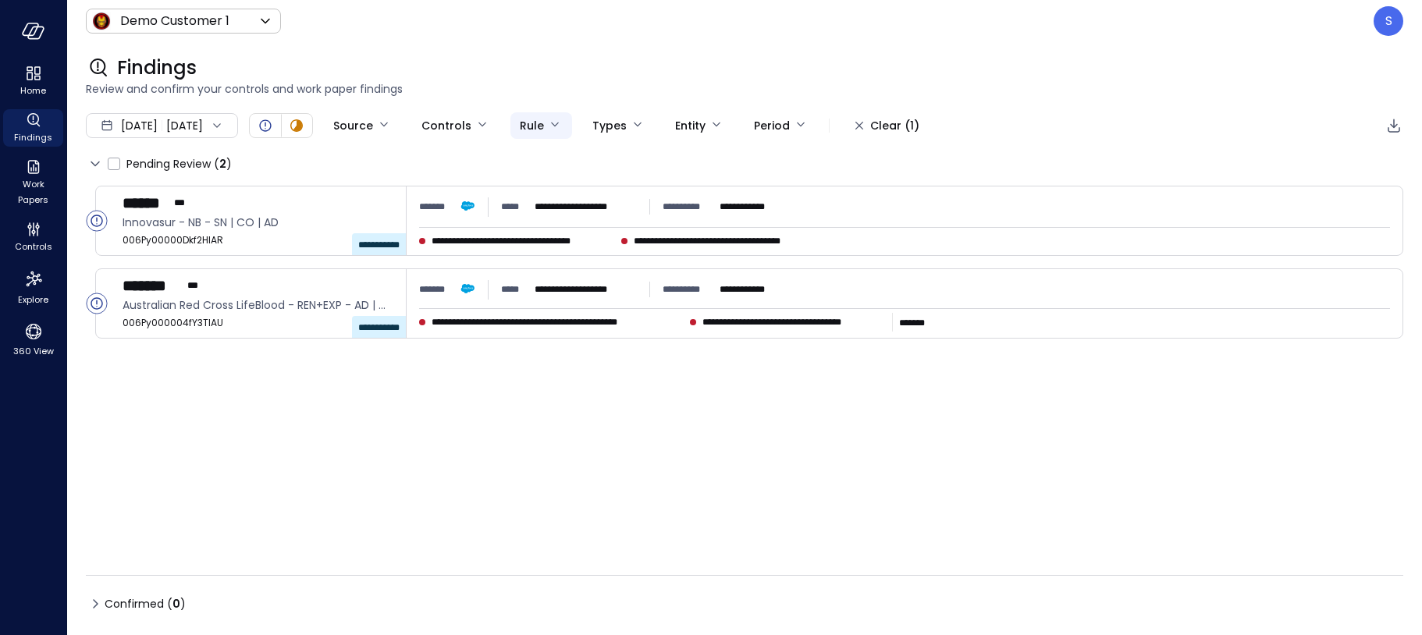
click at [610, 117] on body "**********" at bounding box center [711, 317] width 1422 height 635
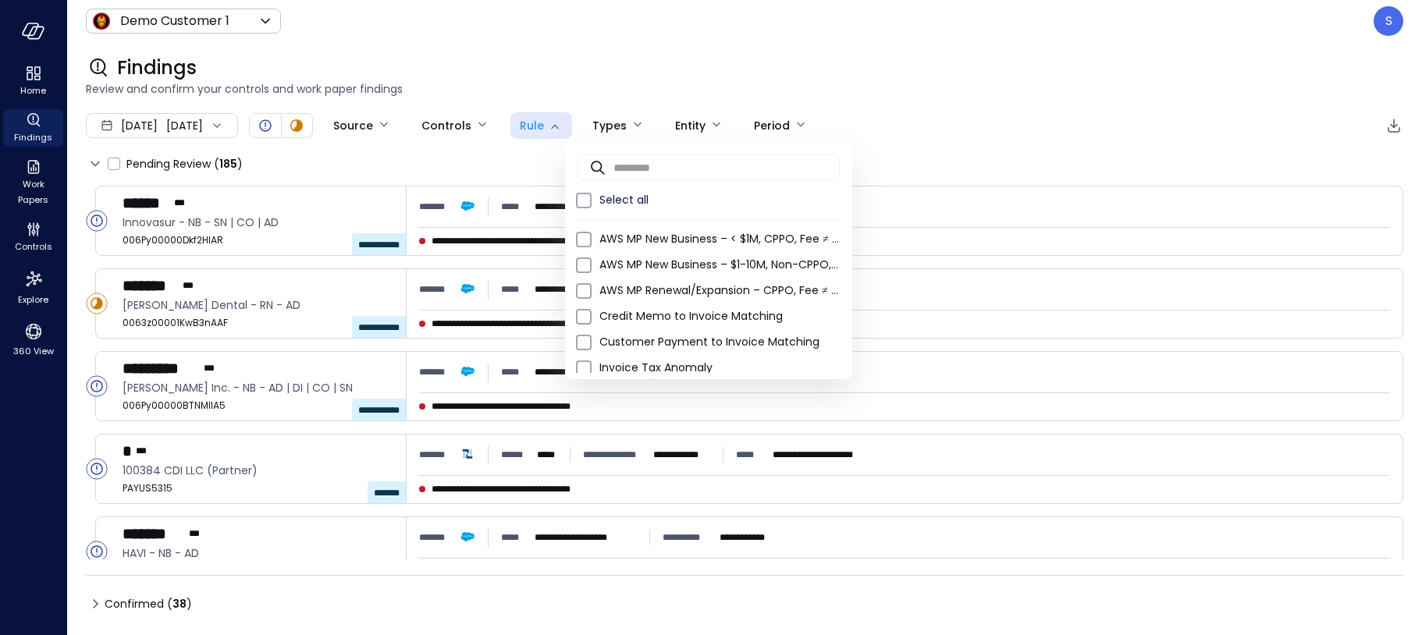
click at [607, 66] on div at bounding box center [711, 317] width 1422 height 635
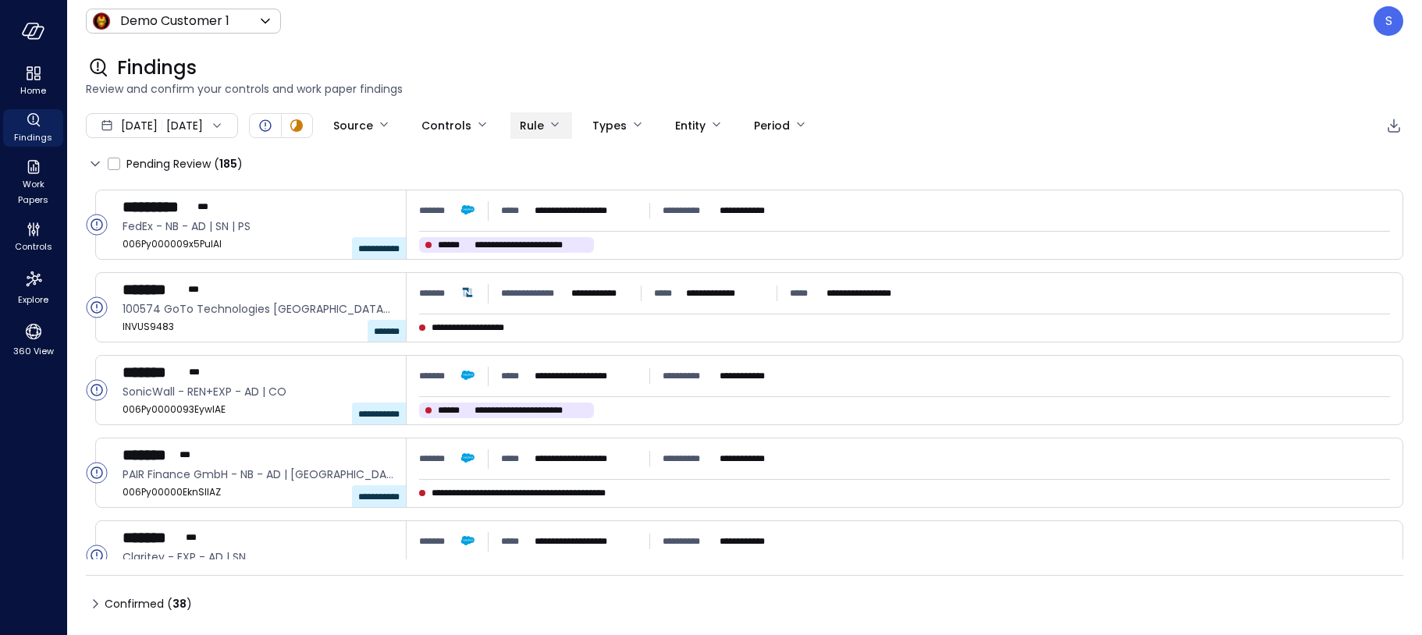
scroll to position [814, 0]
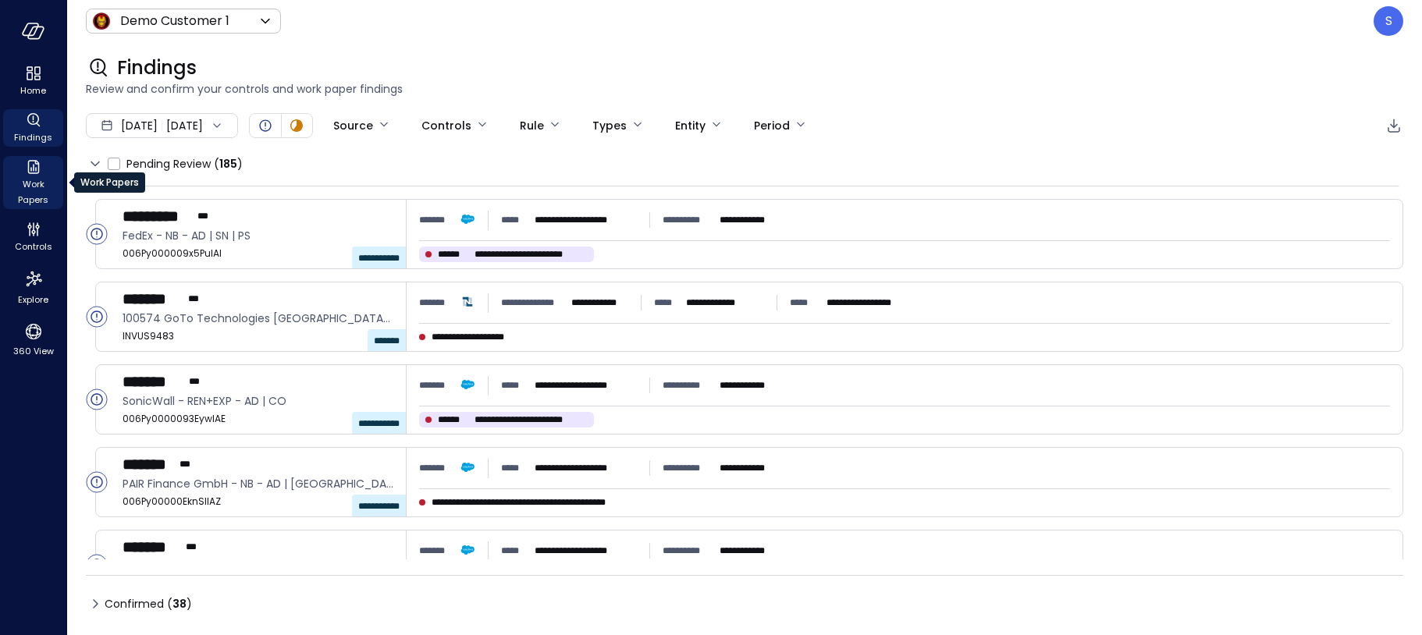
click at [30, 182] on span "Work Papers" at bounding box center [33, 191] width 48 height 31
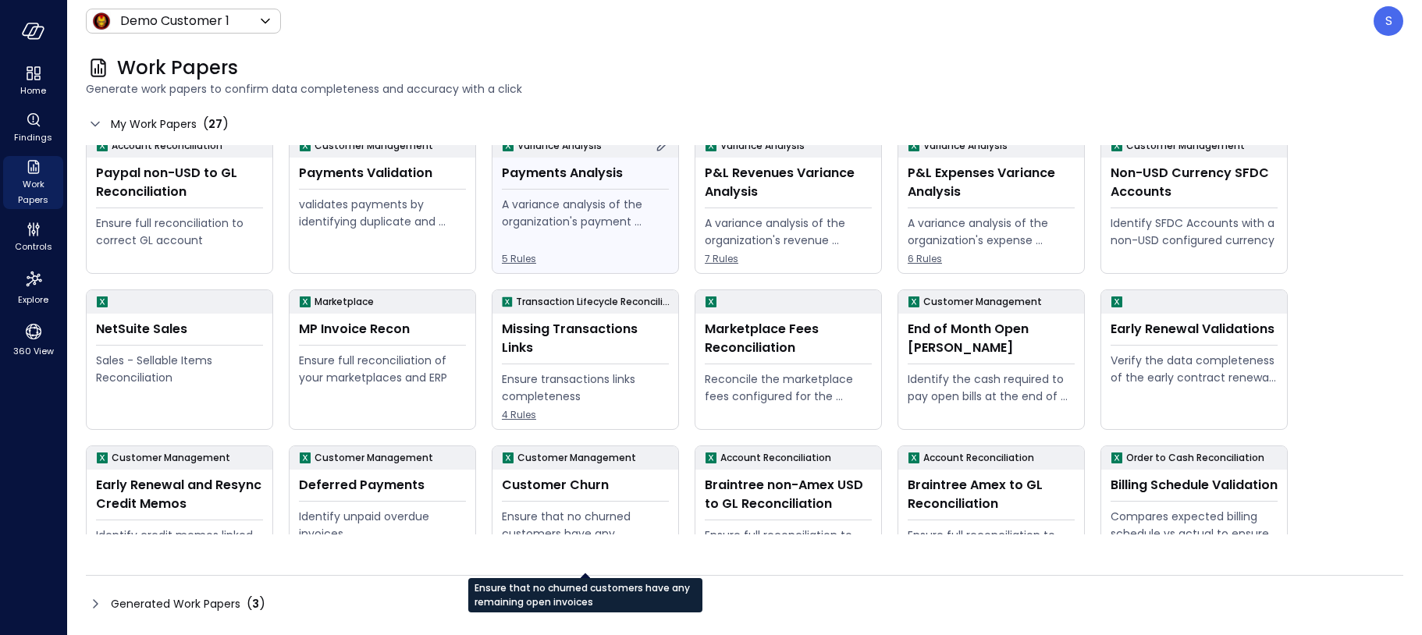
scroll to position [143, 0]
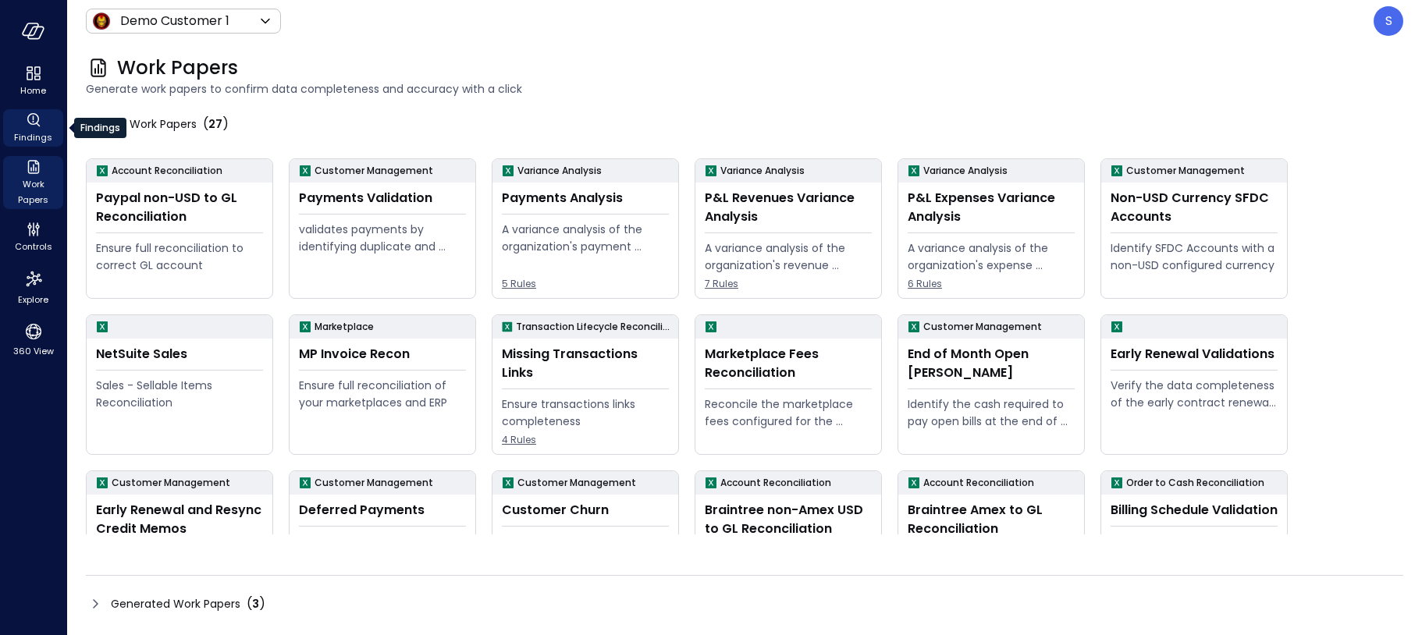
click at [31, 130] on span "Findings" at bounding box center [33, 138] width 38 height 16
